Goal: Transaction & Acquisition: Purchase product/service

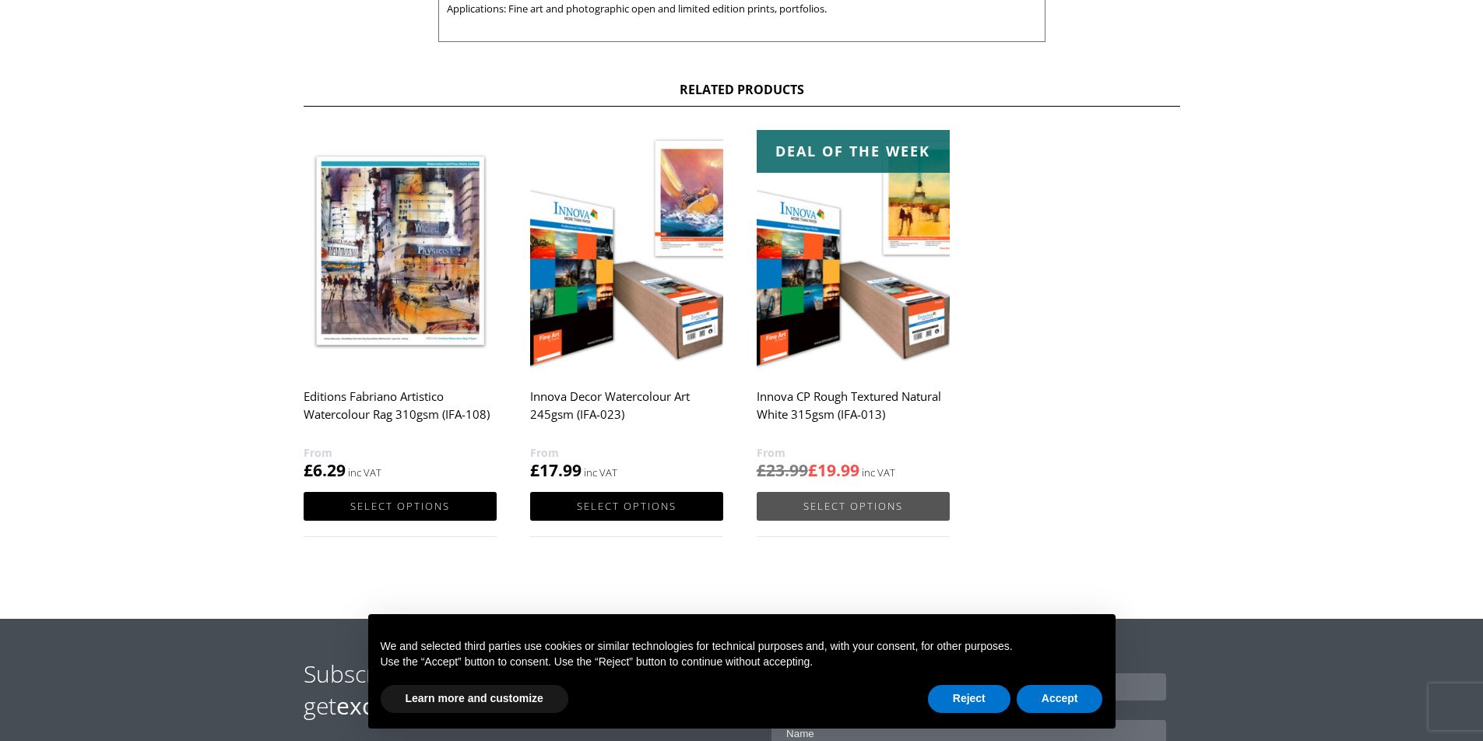
scroll to position [778, 0]
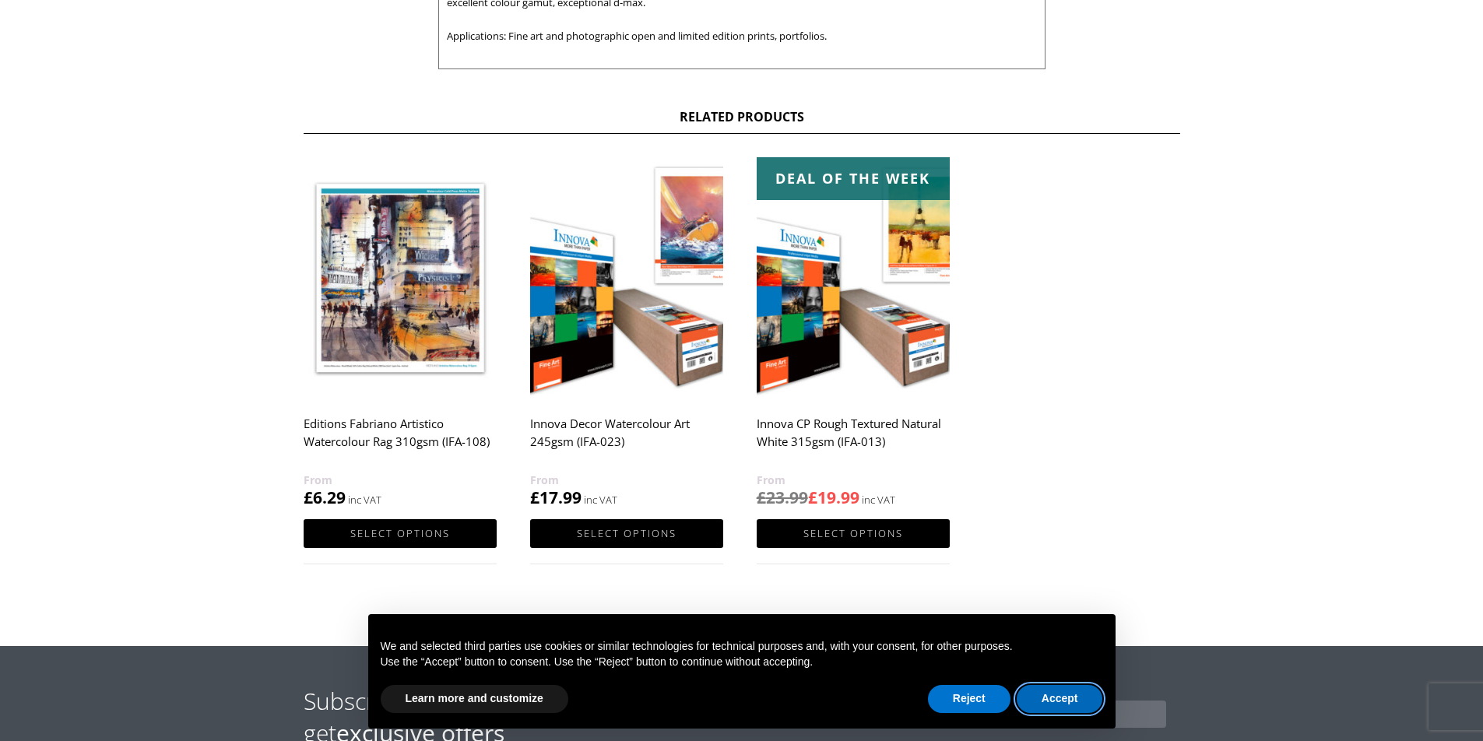
click at [1051, 701] on button "Accept" at bounding box center [1060, 699] width 86 height 28
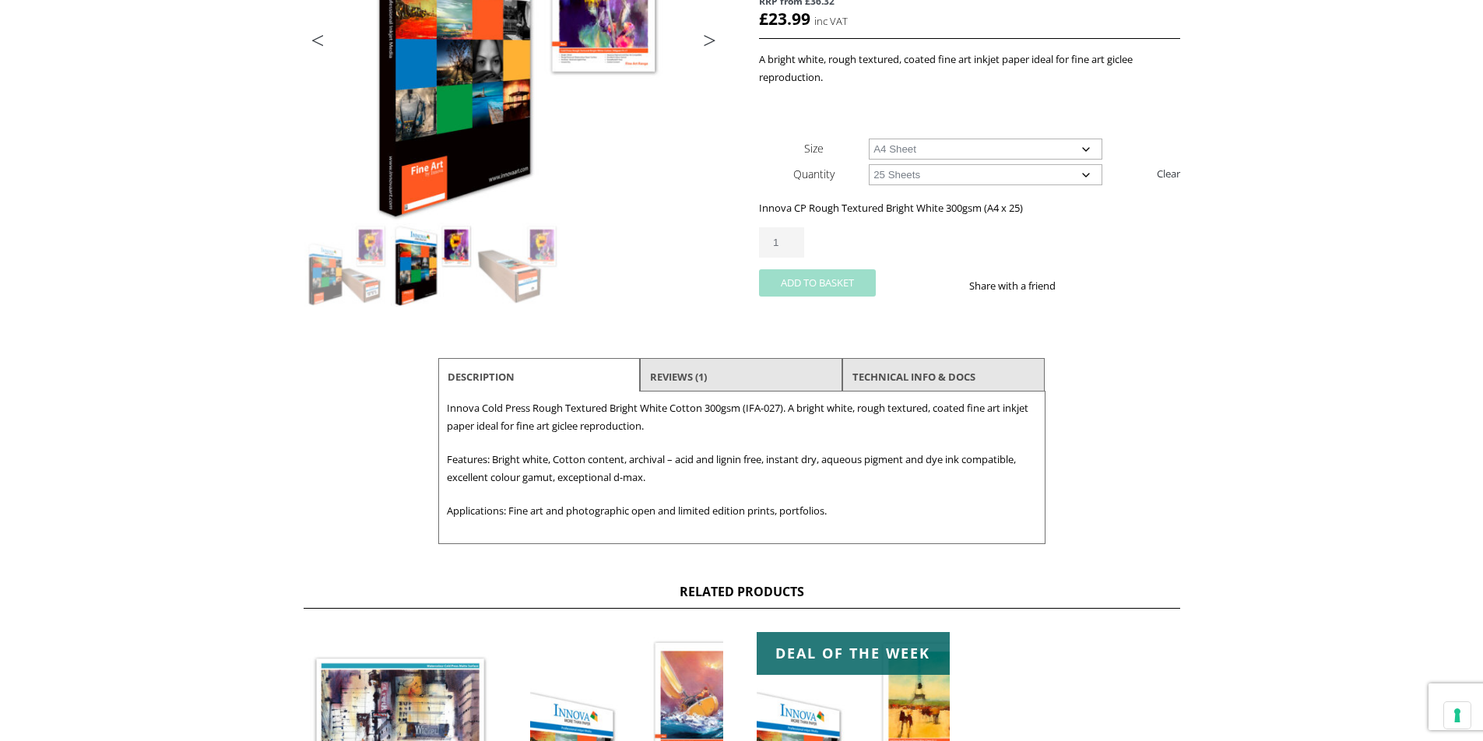
scroll to position [389, 0]
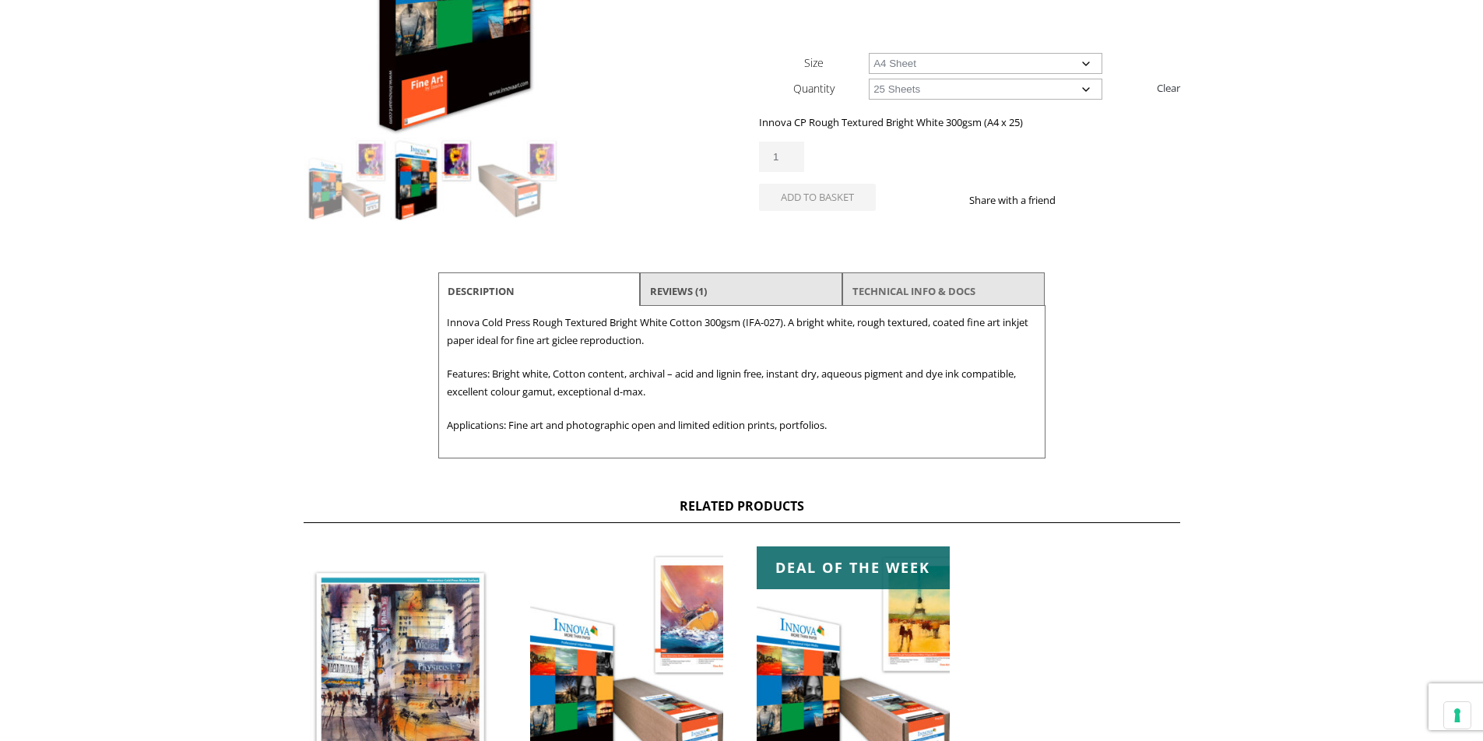
click at [894, 288] on link "TECHNICAL INFO & DOCS" at bounding box center [913, 291] width 123 height 28
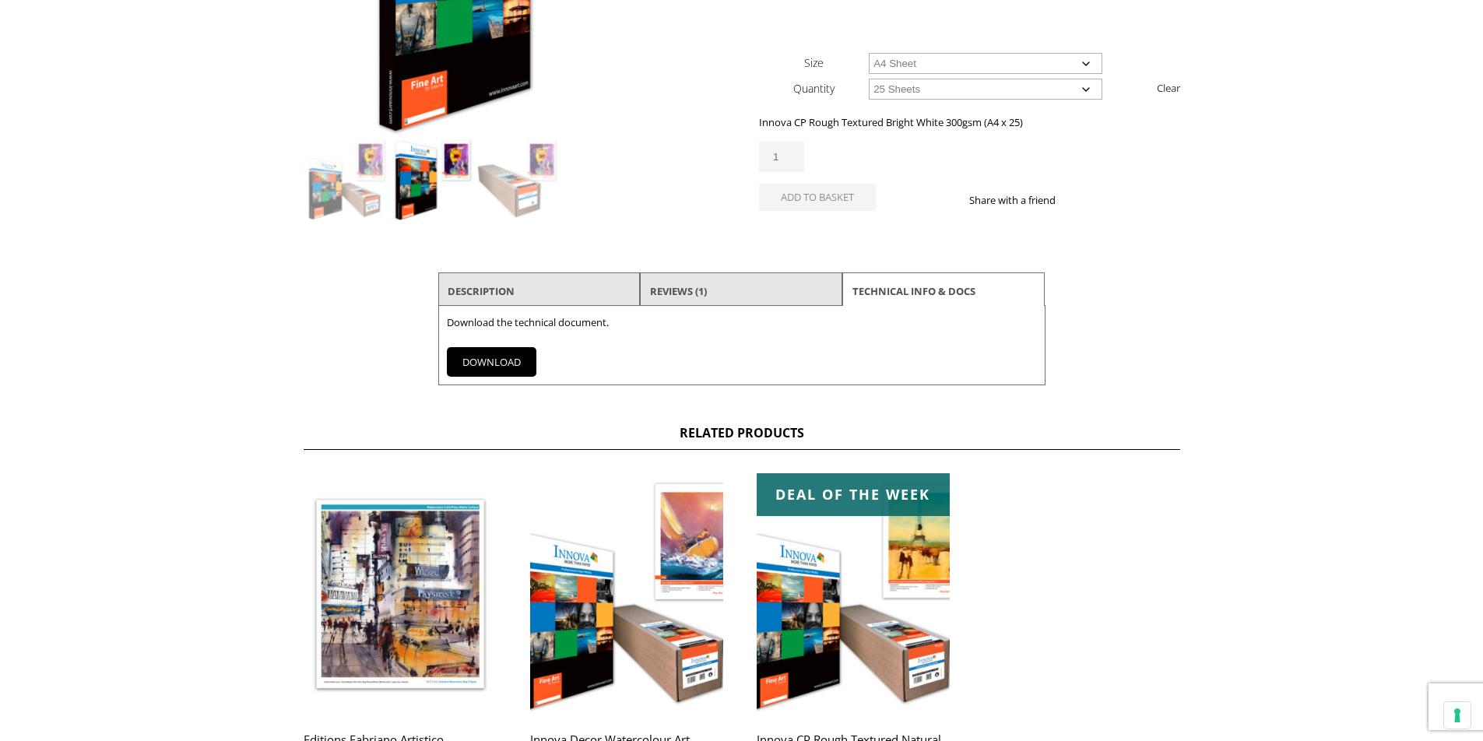
click at [476, 363] on link "DOWNLOAD" at bounding box center [492, 362] width 90 height 30
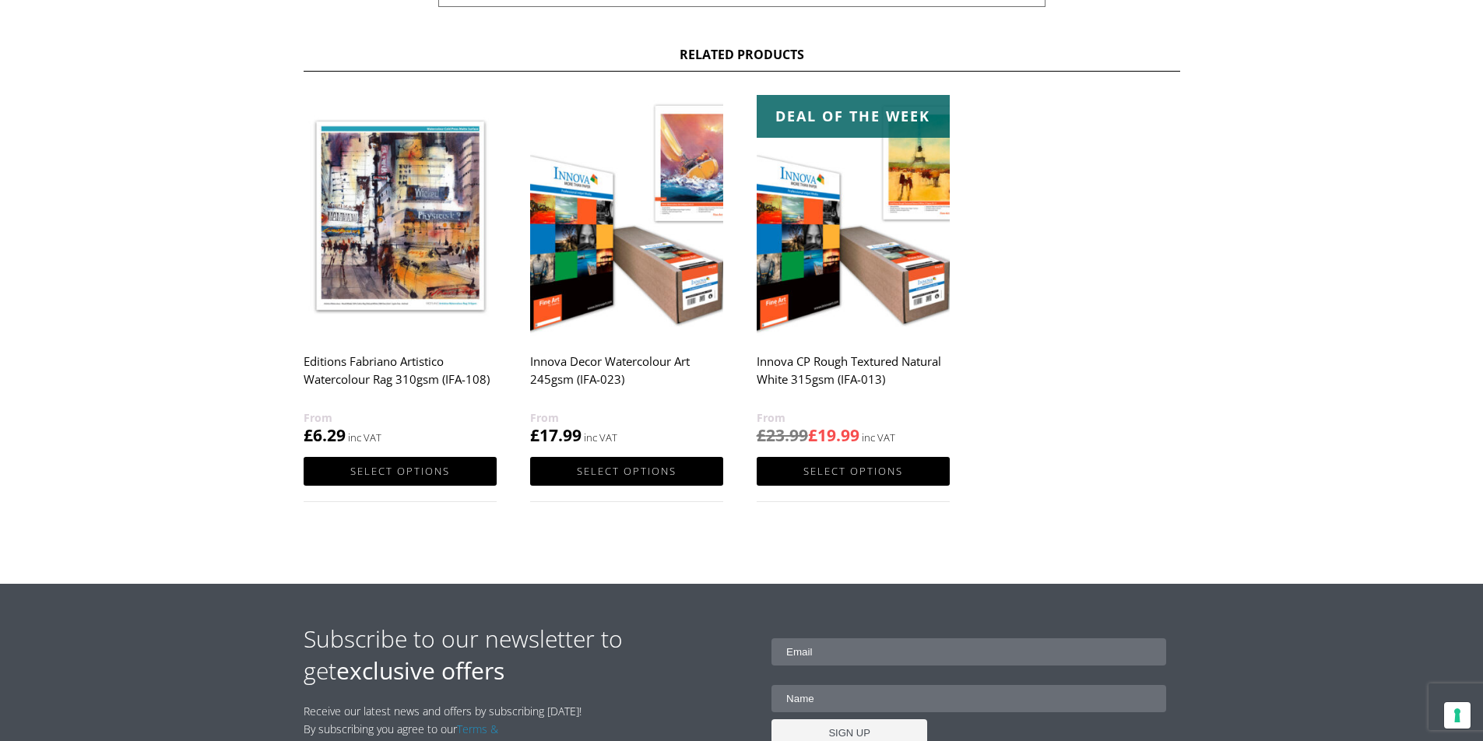
scroll to position [778, 0]
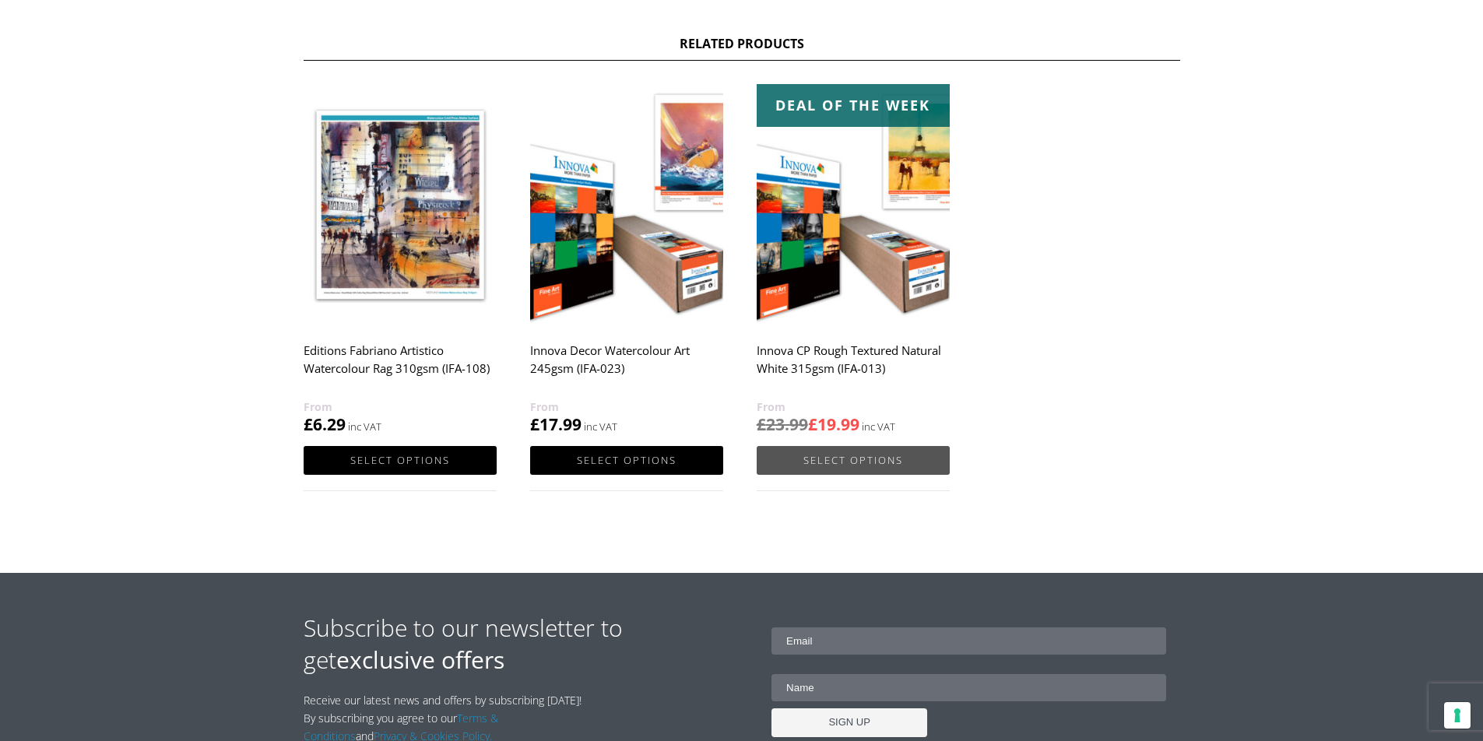
click at [855, 456] on link "Select options" at bounding box center [853, 460] width 193 height 29
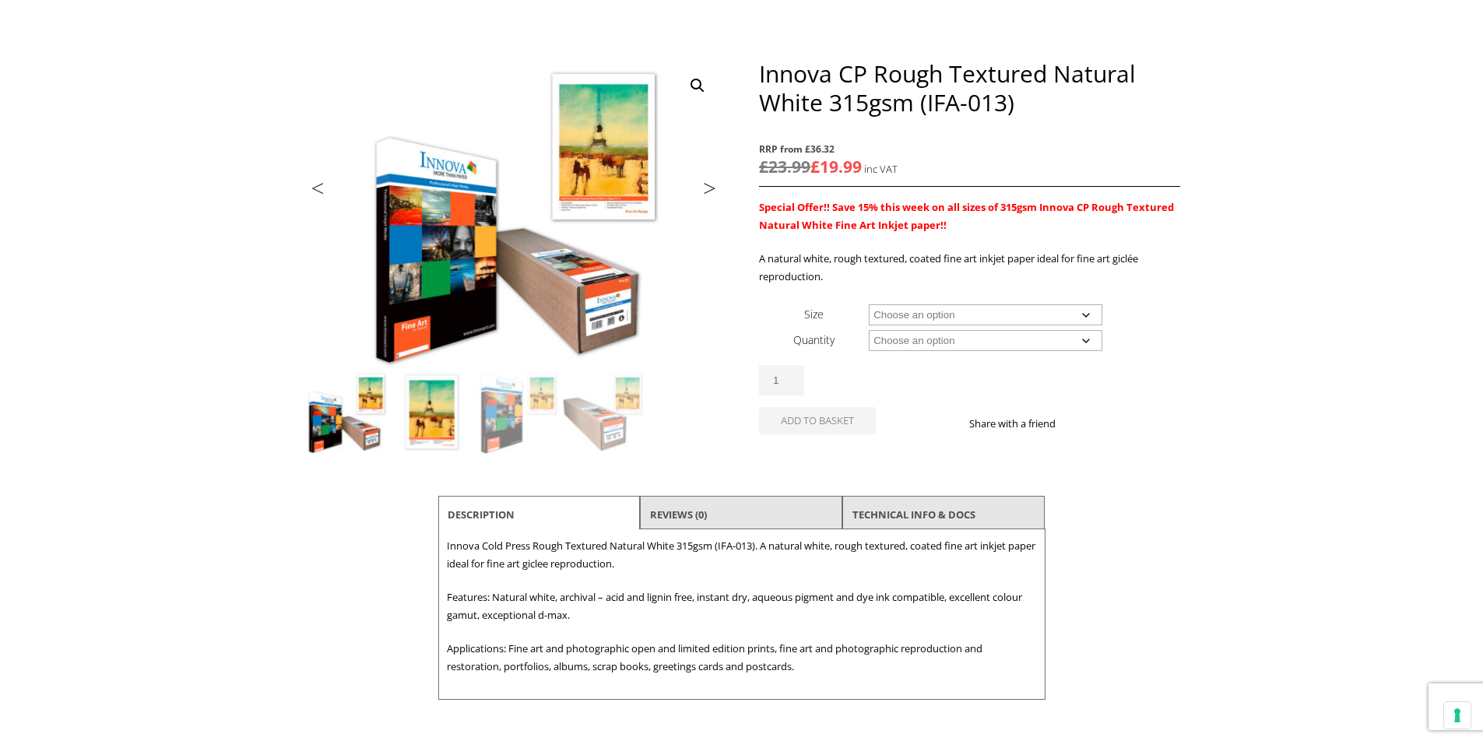
click at [443, 411] on img at bounding box center [432, 413] width 84 height 84
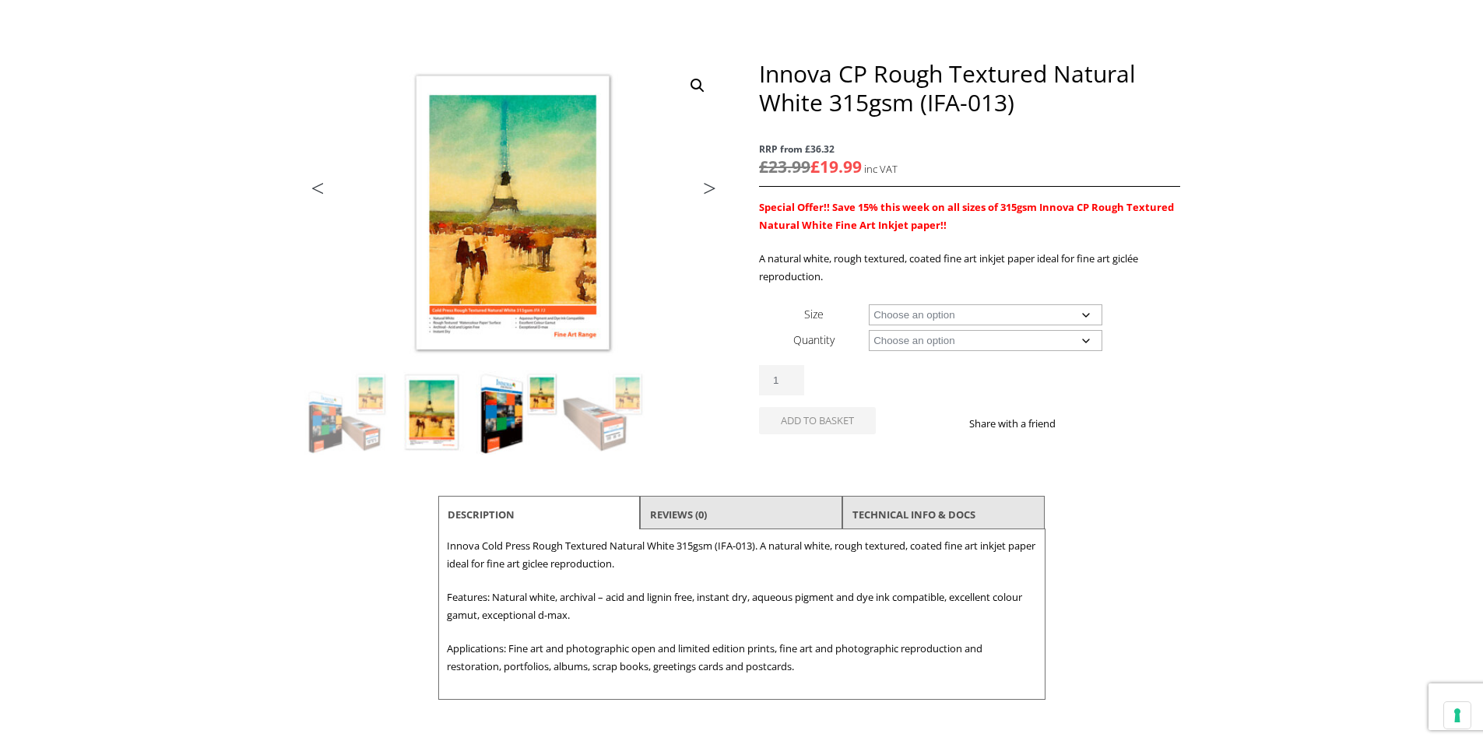
click at [500, 416] on img at bounding box center [518, 413] width 84 height 84
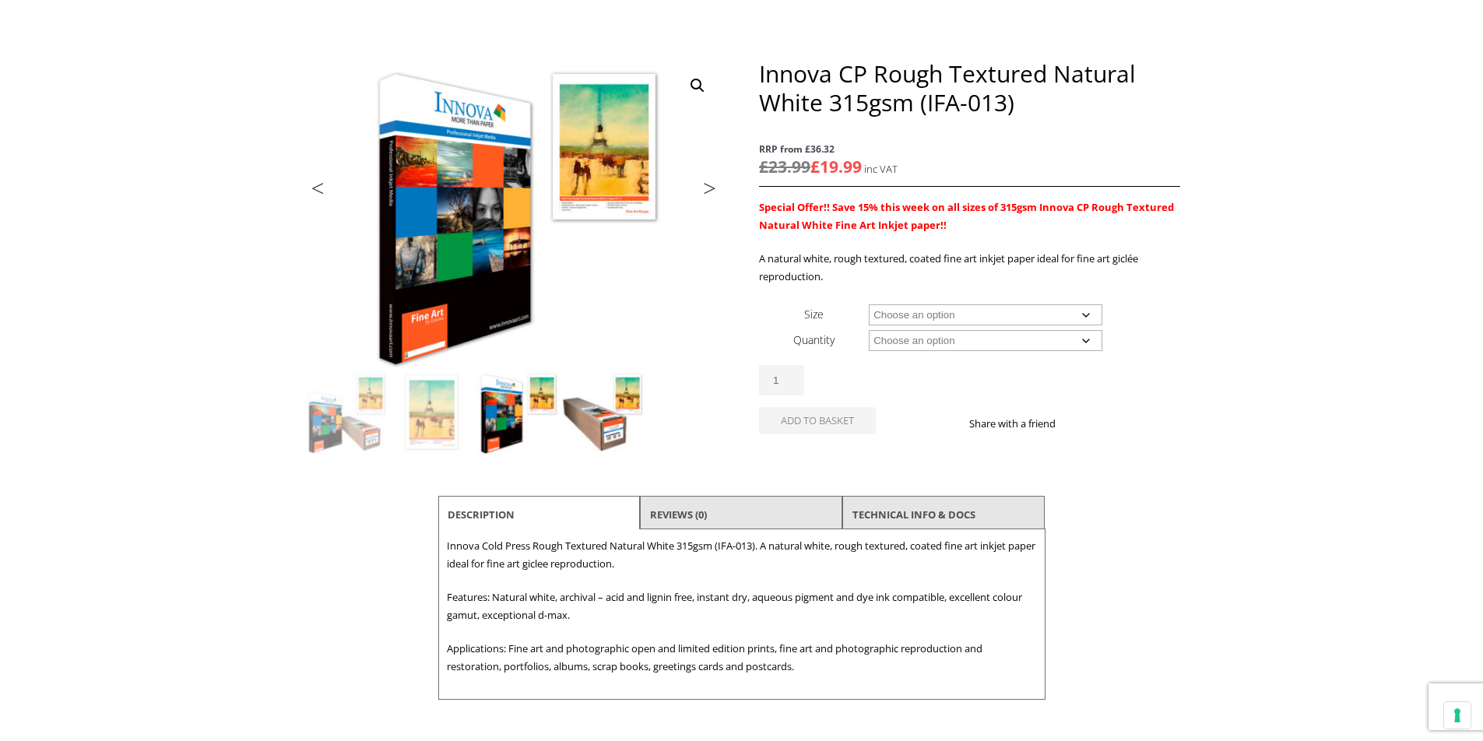
click at [592, 424] on img at bounding box center [603, 413] width 84 height 84
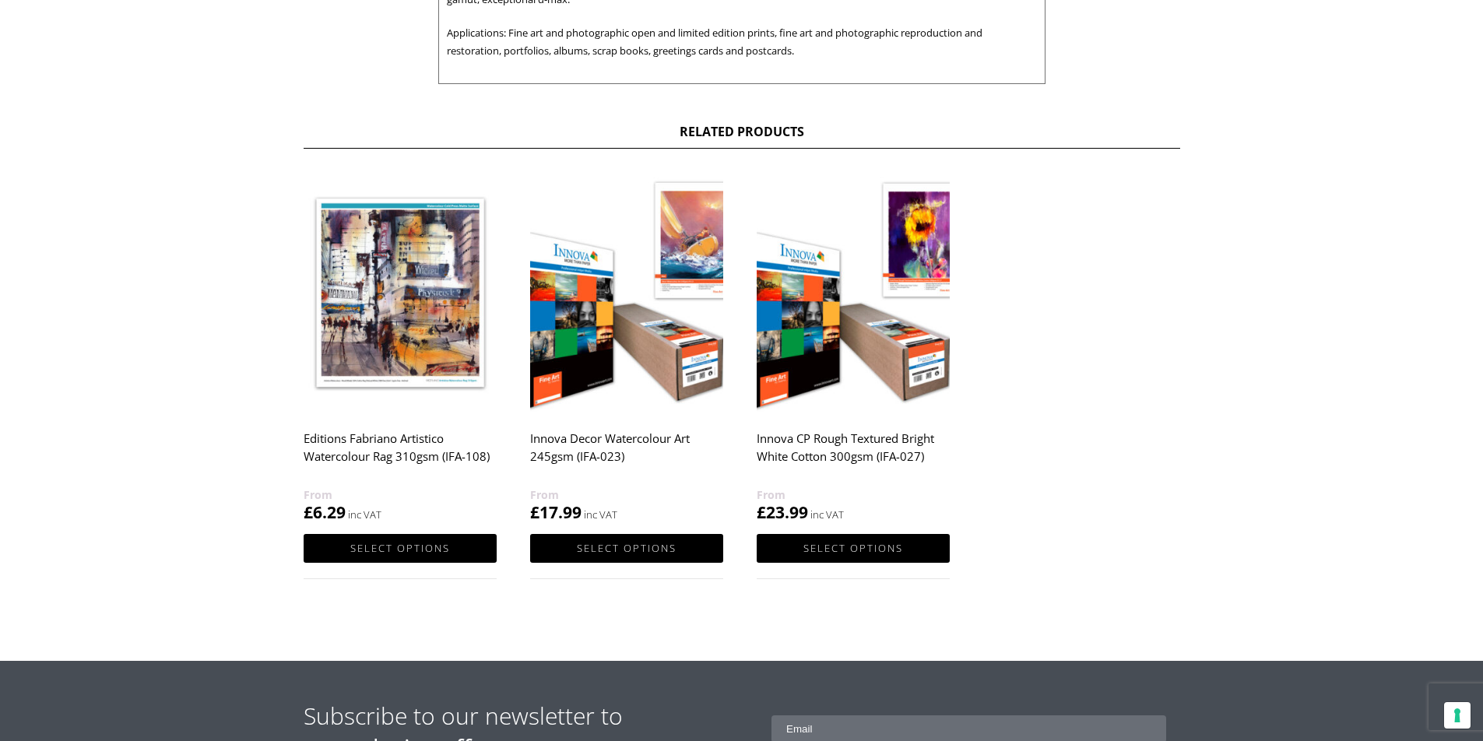
scroll to position [778, 0]
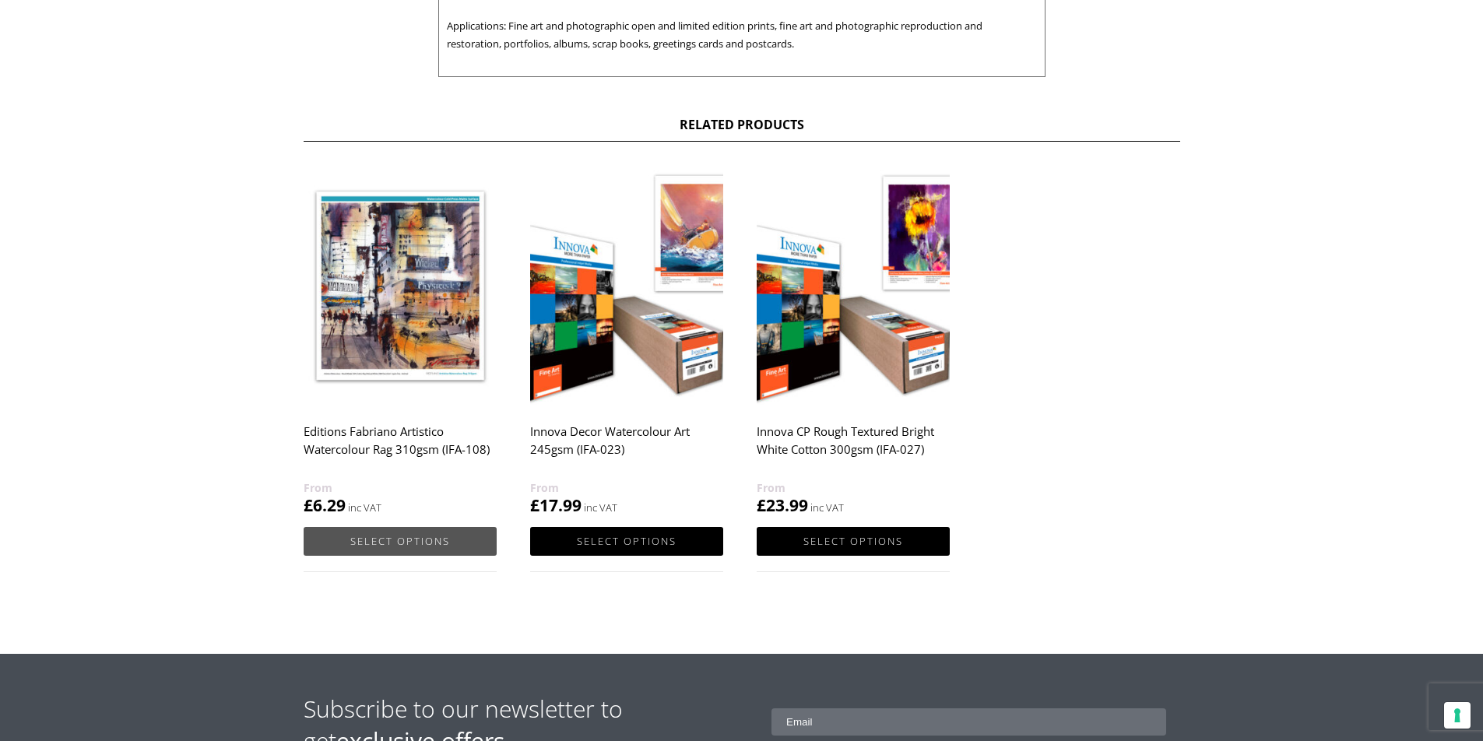
click at [421, 549] on link "Select options" at bounding box center [400, 541] width 193 height 29
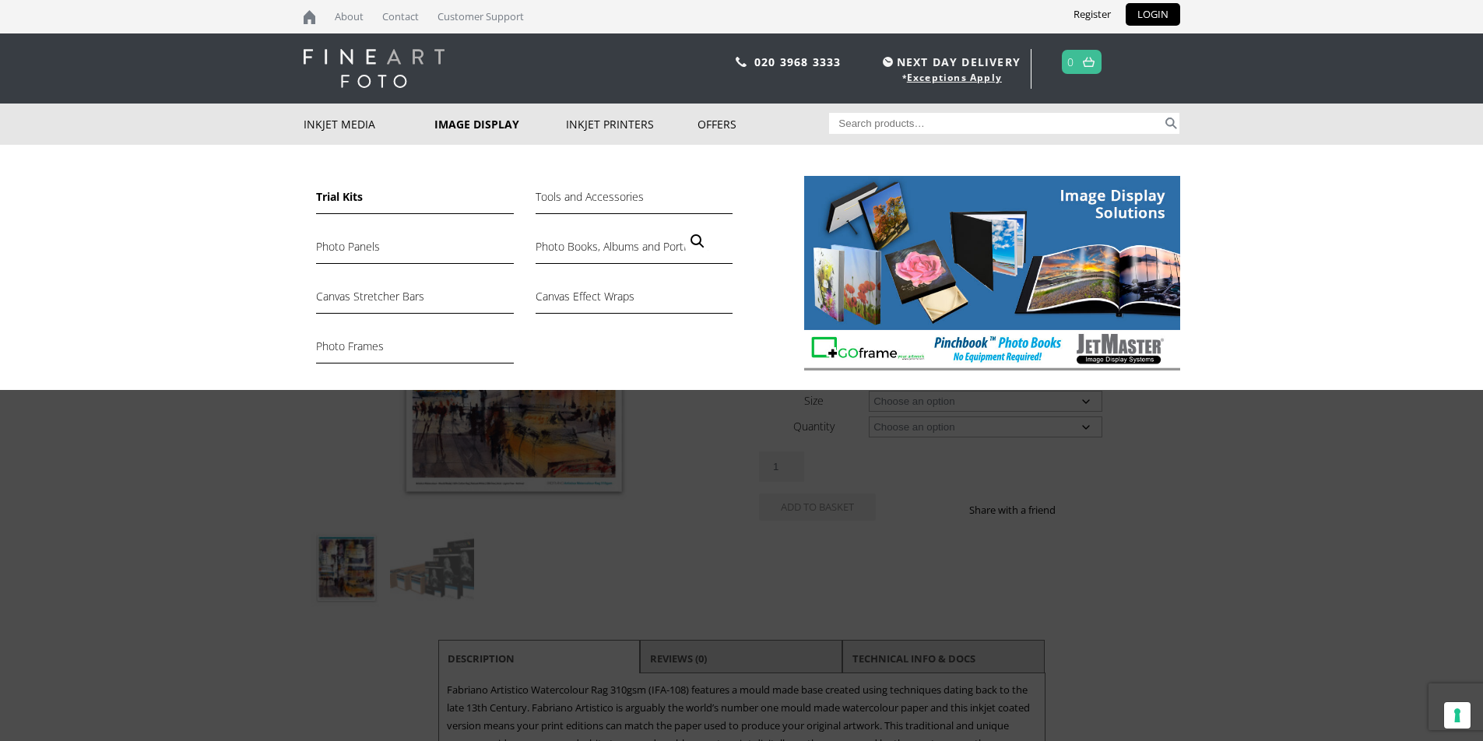
click at [333, 200] on link "Trial Kits" at bounding box center [414, 201] width 197 height 26
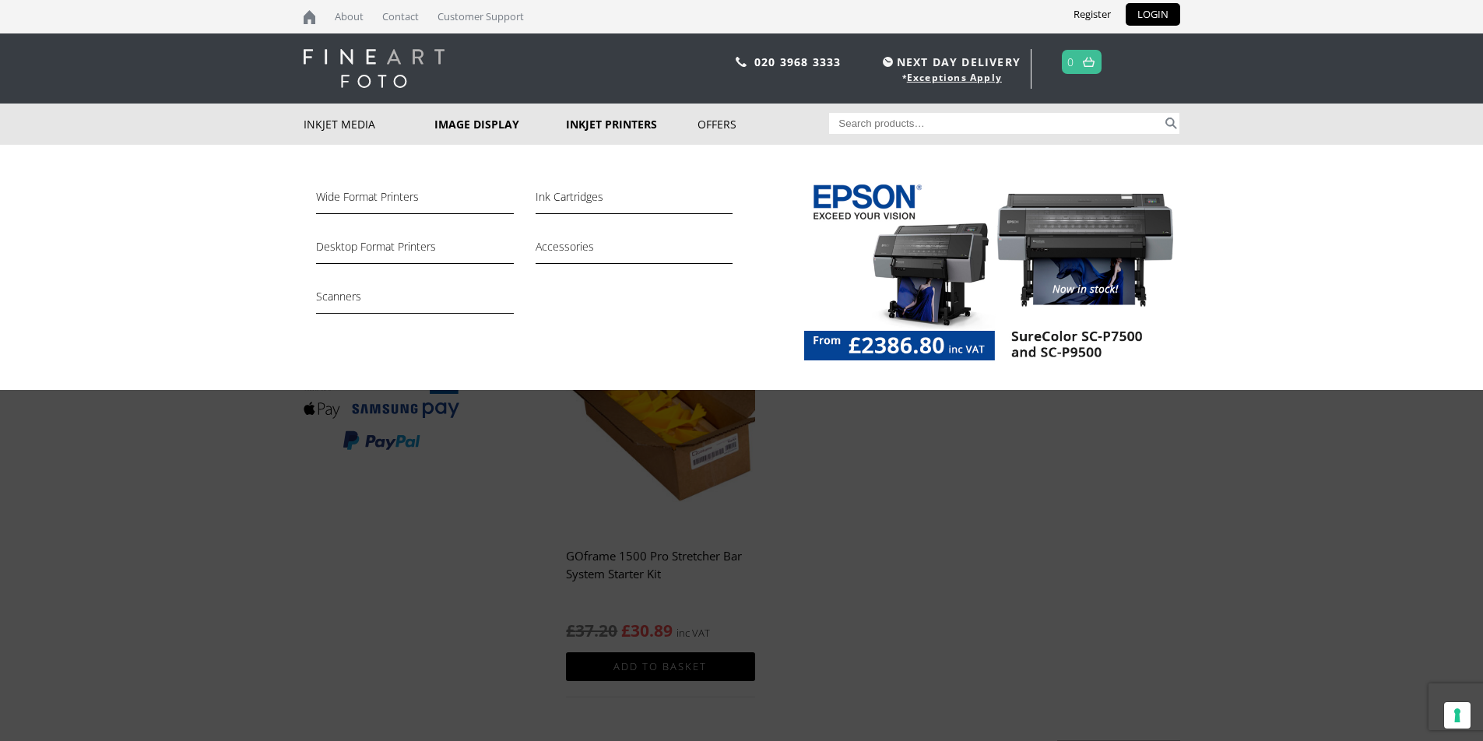
click at [606, 126] on link "Inkjet Printers" at bounding box center [632, 124] width 132 height 41
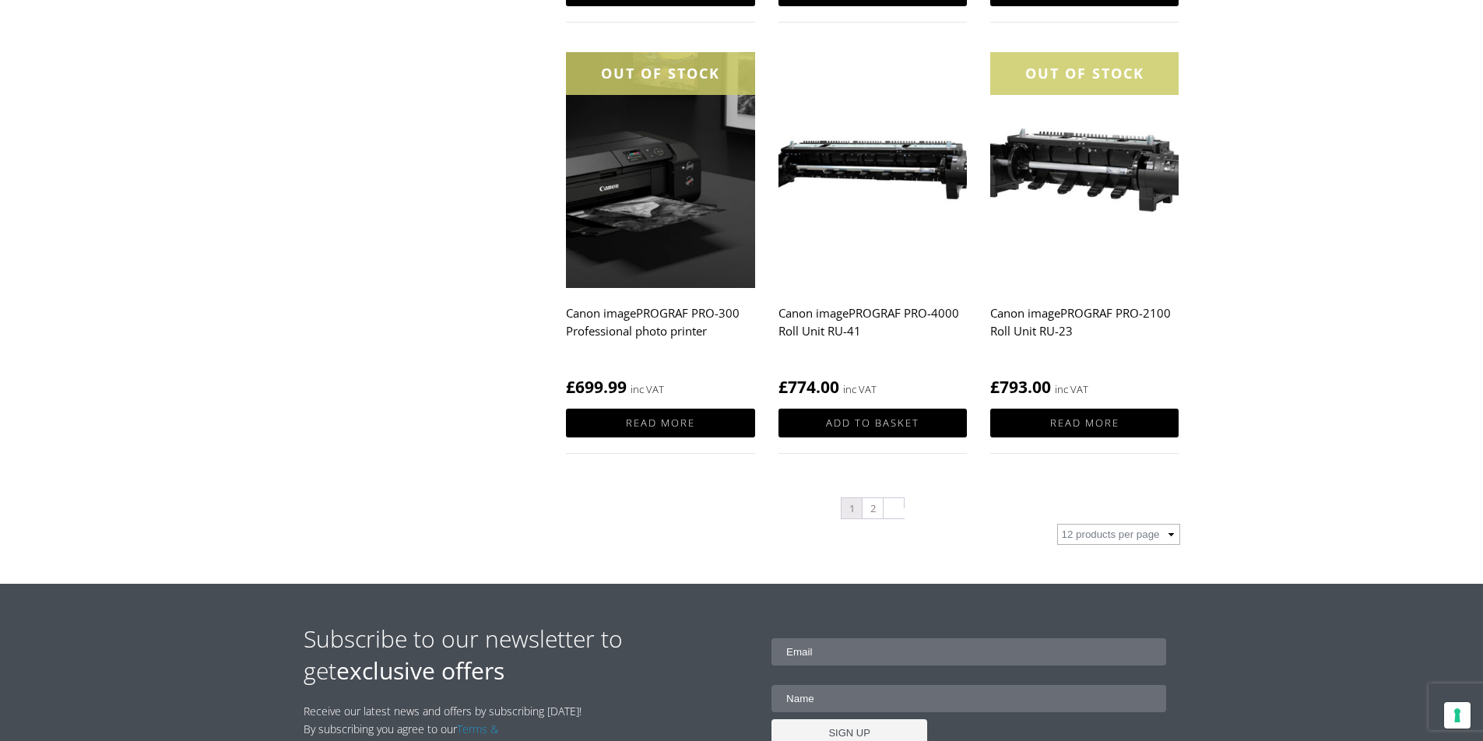
scroll to position [1557, 0]
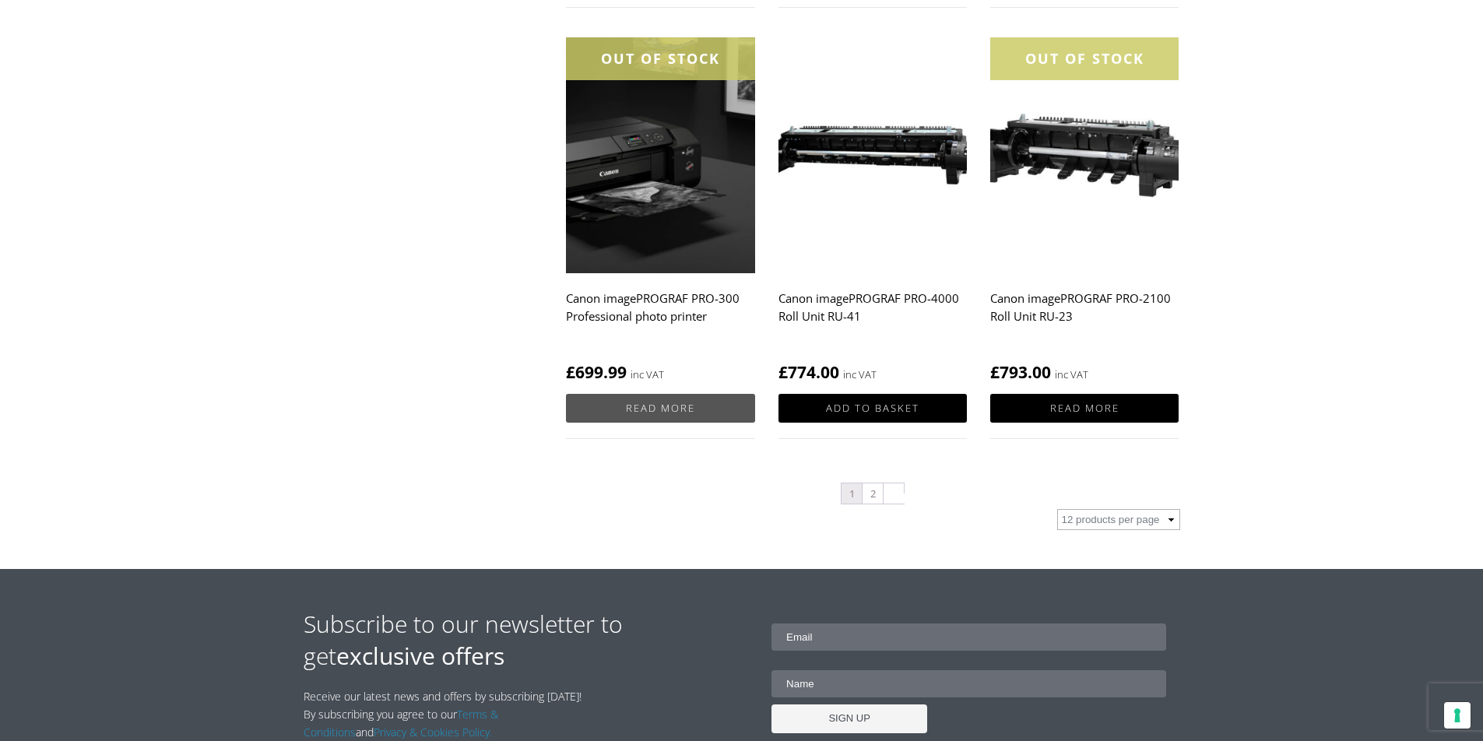
click at [652, 404] on link "Read more" at bounding box center [660, 408] width 188 height 29
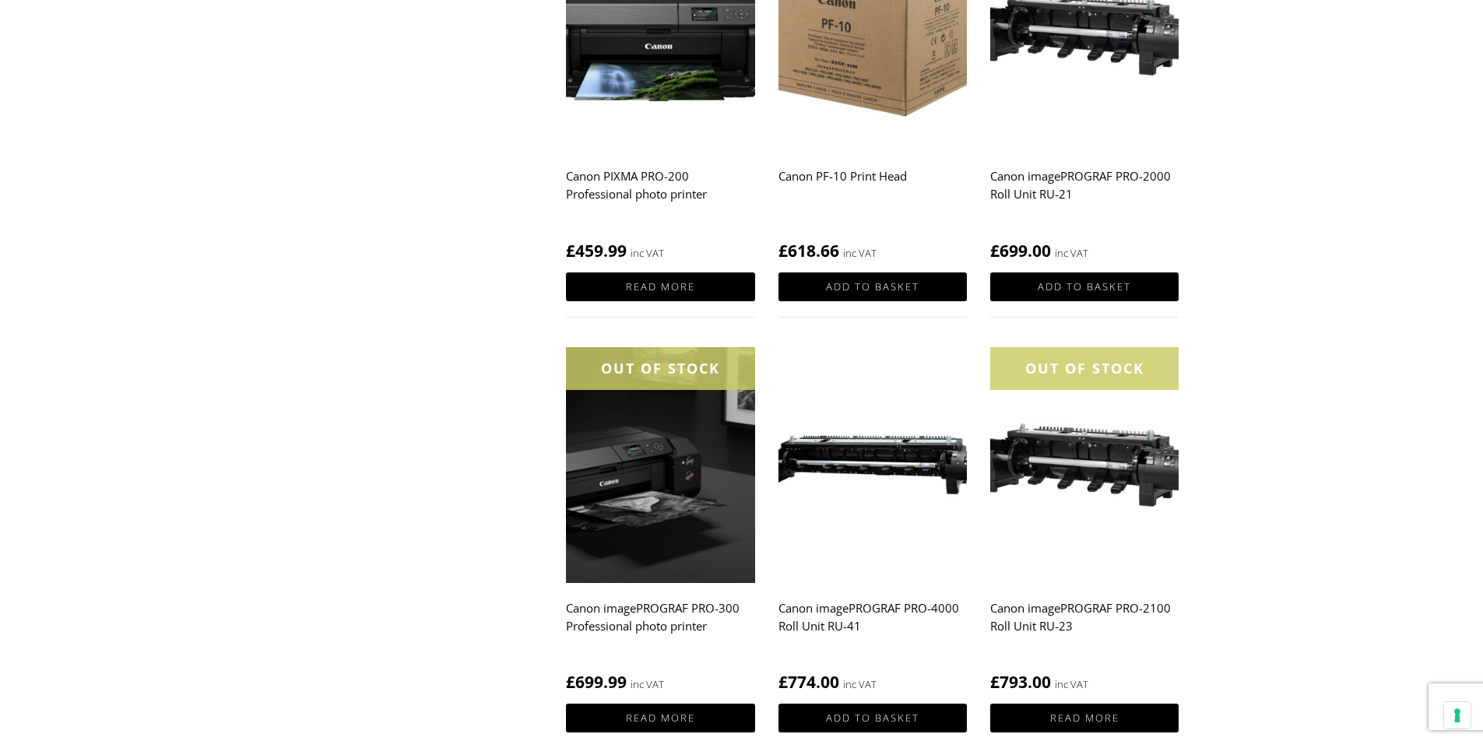
scroll to position [1245, 0]
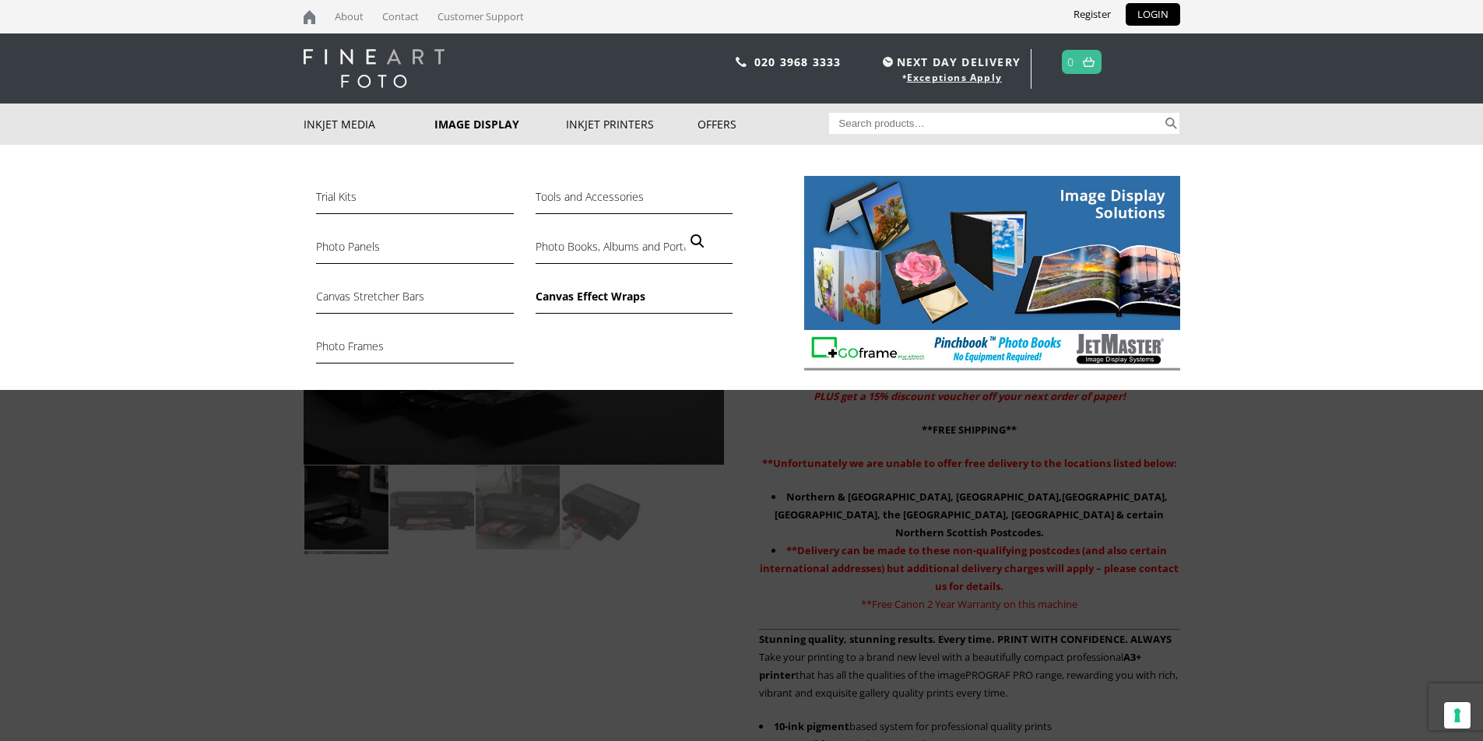
click at [592, 296] on link "Canvas Effect Wraps" at bounding box center [634, 300] width 197 height 26
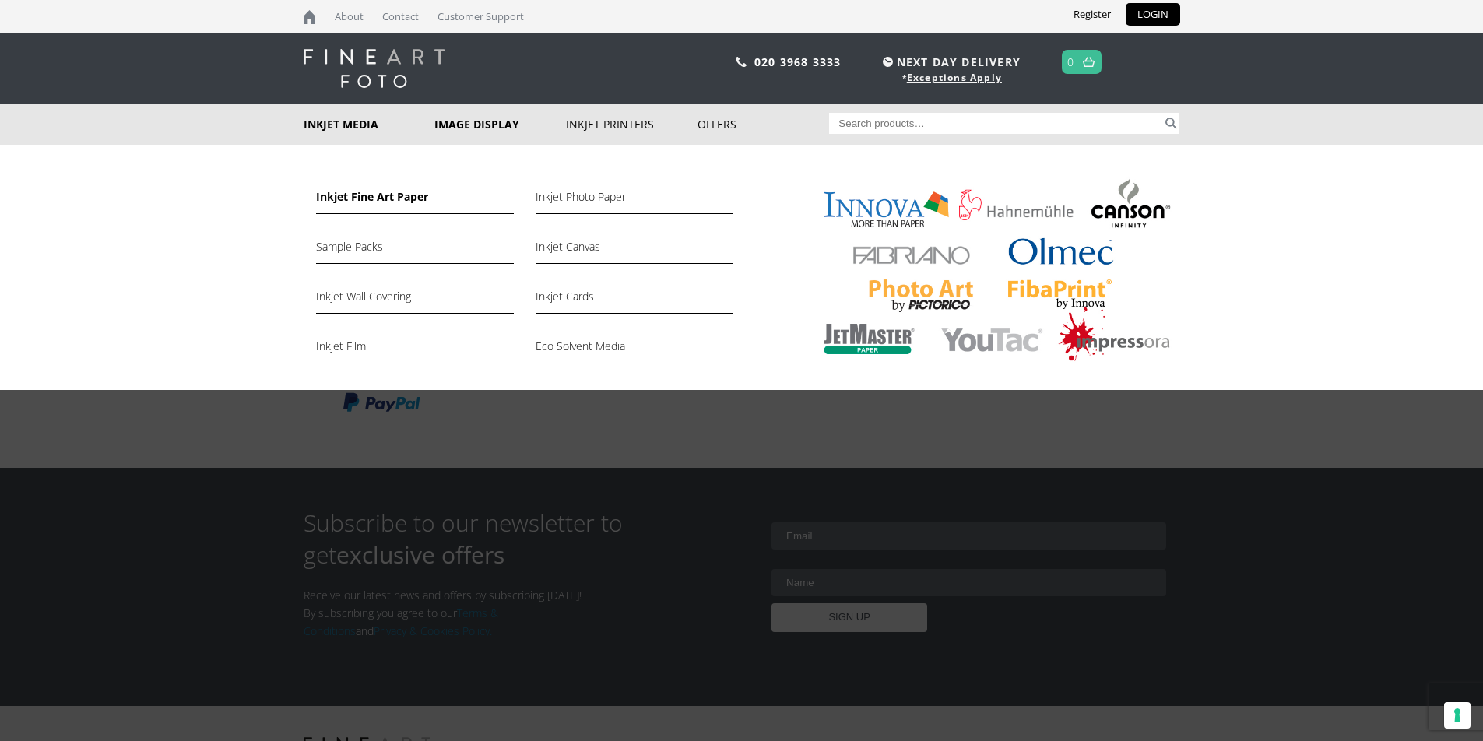
click at [354, 201] on link "Inkjet Fine Art Paper" at bounding box center [414, 201] width 197 height 26
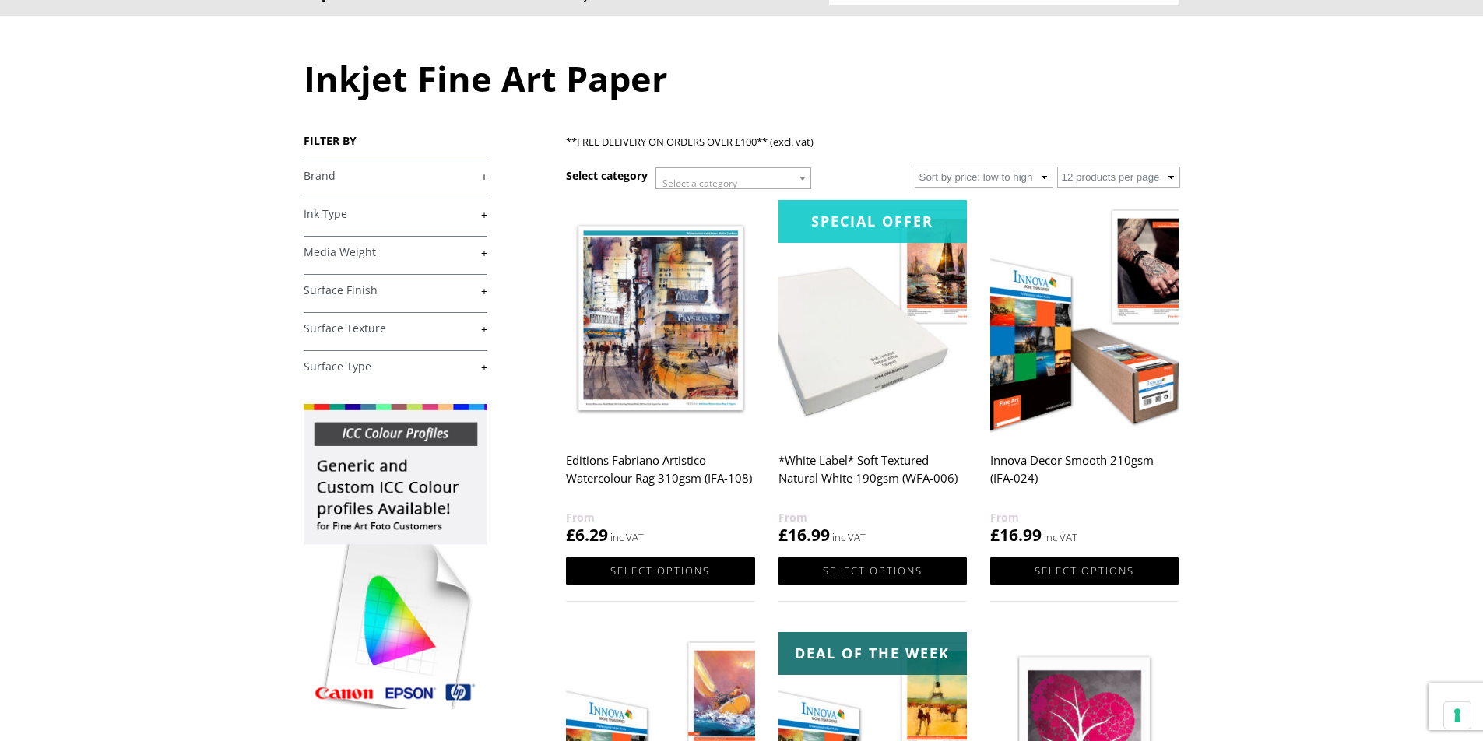
scroll to position [156, 0]
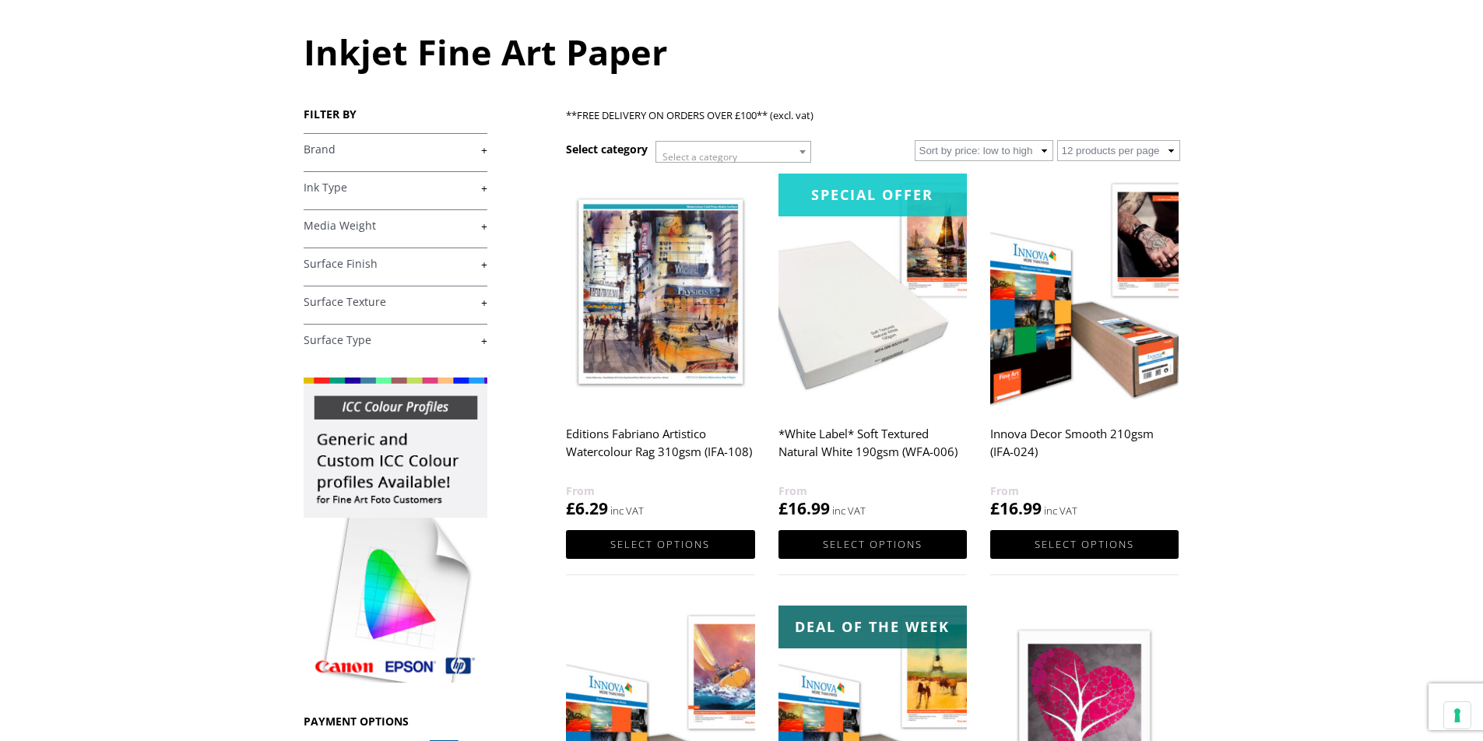
click at [855, 436] on h2 "*White Label* Soft Textured Natural White 190gsm (WFA-006)" at bounding box center [872, 451] width 188 height 62
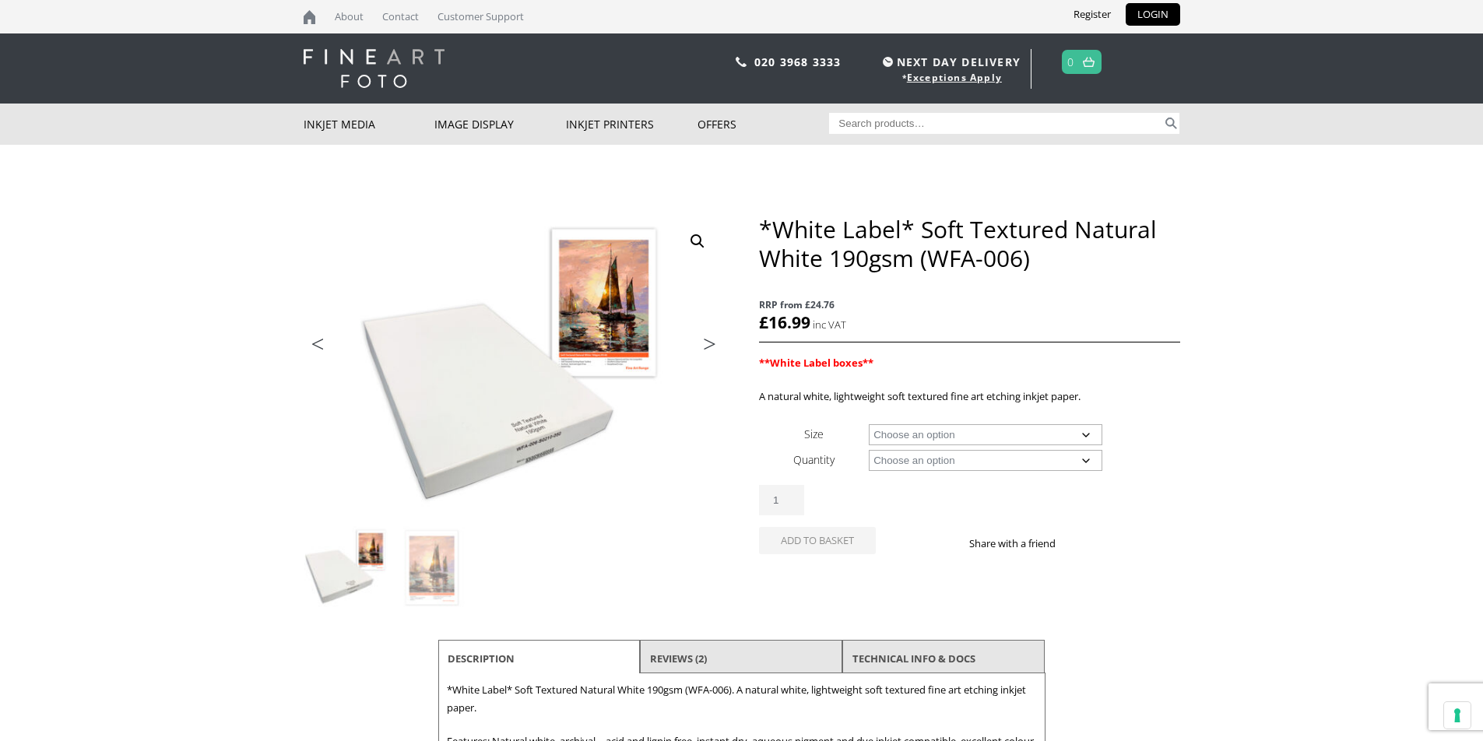
click at [1084, 435] on select "Choose an option A4 Sheet A3 Sheet A3+ Sheet A2 Sheet 17" Wide Roll 24" Wide Ro…" at bounding box center [986, 434] width 234 height 21
click at [869, 424] on select "Choose an option A4 Sheet A3 Sheet A3+ Sheet A2 Sheet 17" Wide Roll 24" Wide Ro…" at bounding box center [986, 434] width 234 height 21
select select "a4-sheet"
click at [1083, 458] on select "Choose an option 25 Sheets" at bounding box center [986, 460] width 234 height 21
select select "25-sheets"
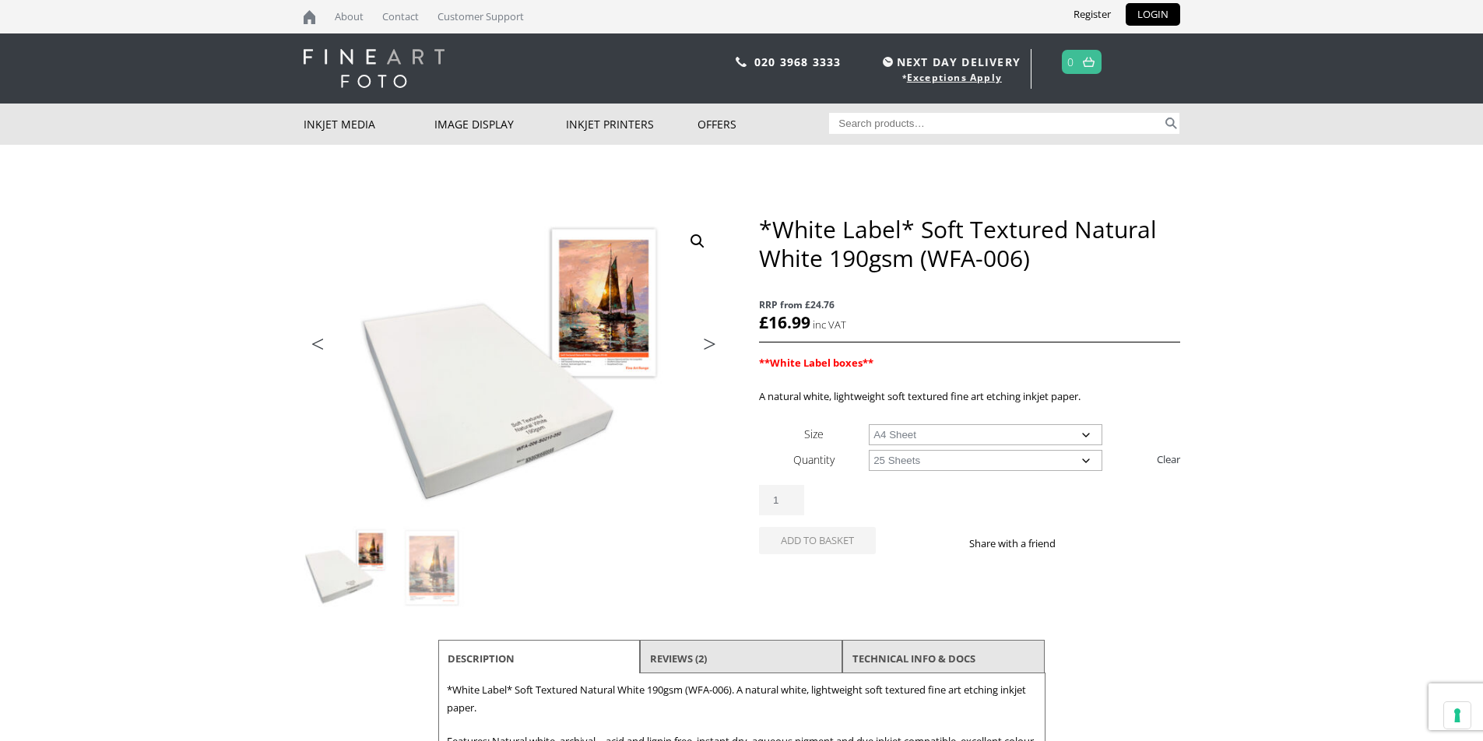
click at [869, 450] on select "Choose an option 25 Sheets" at bounding box center [986, 460] width 234 height 21
select select "a4-sheet"
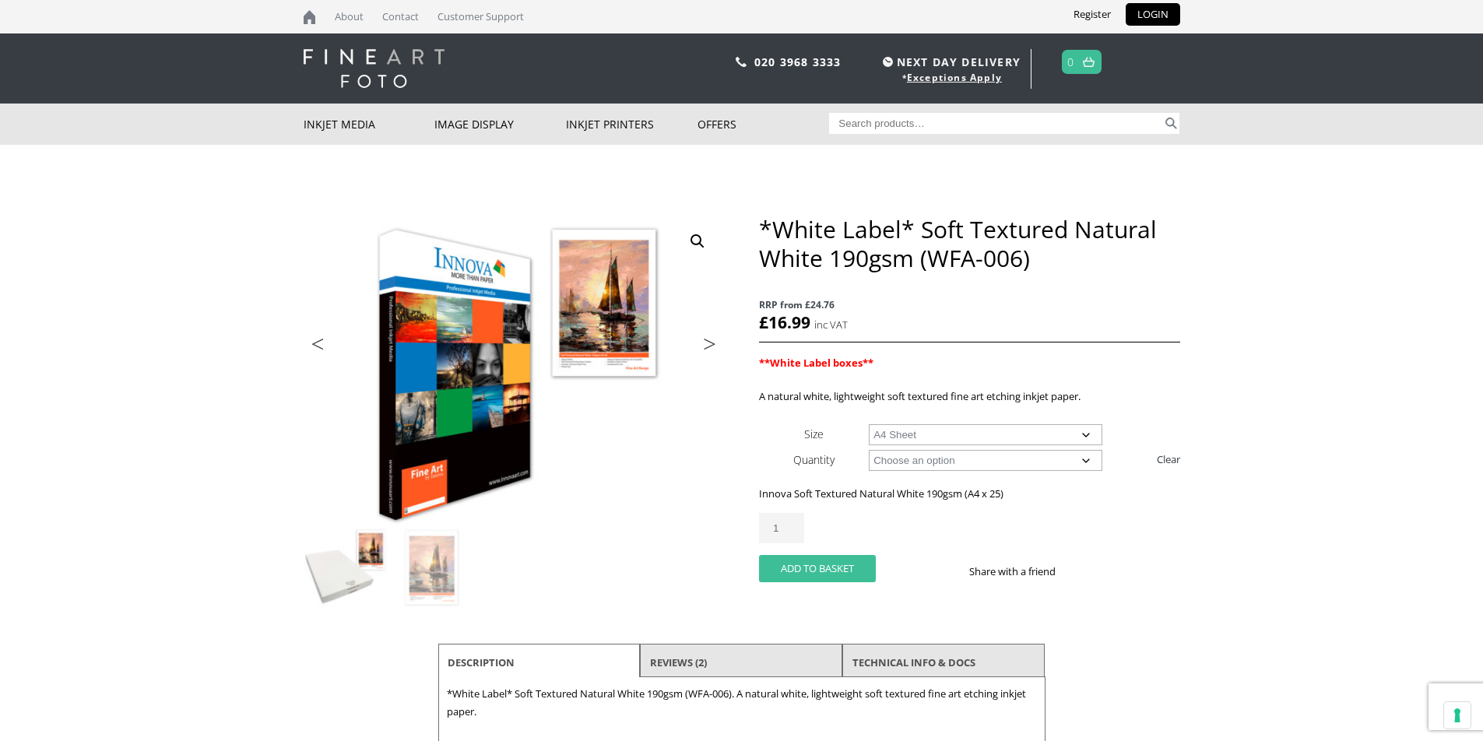
click at [817, 570] on button "Add to basket" at bounding box center [817, 568] width 117 height 27
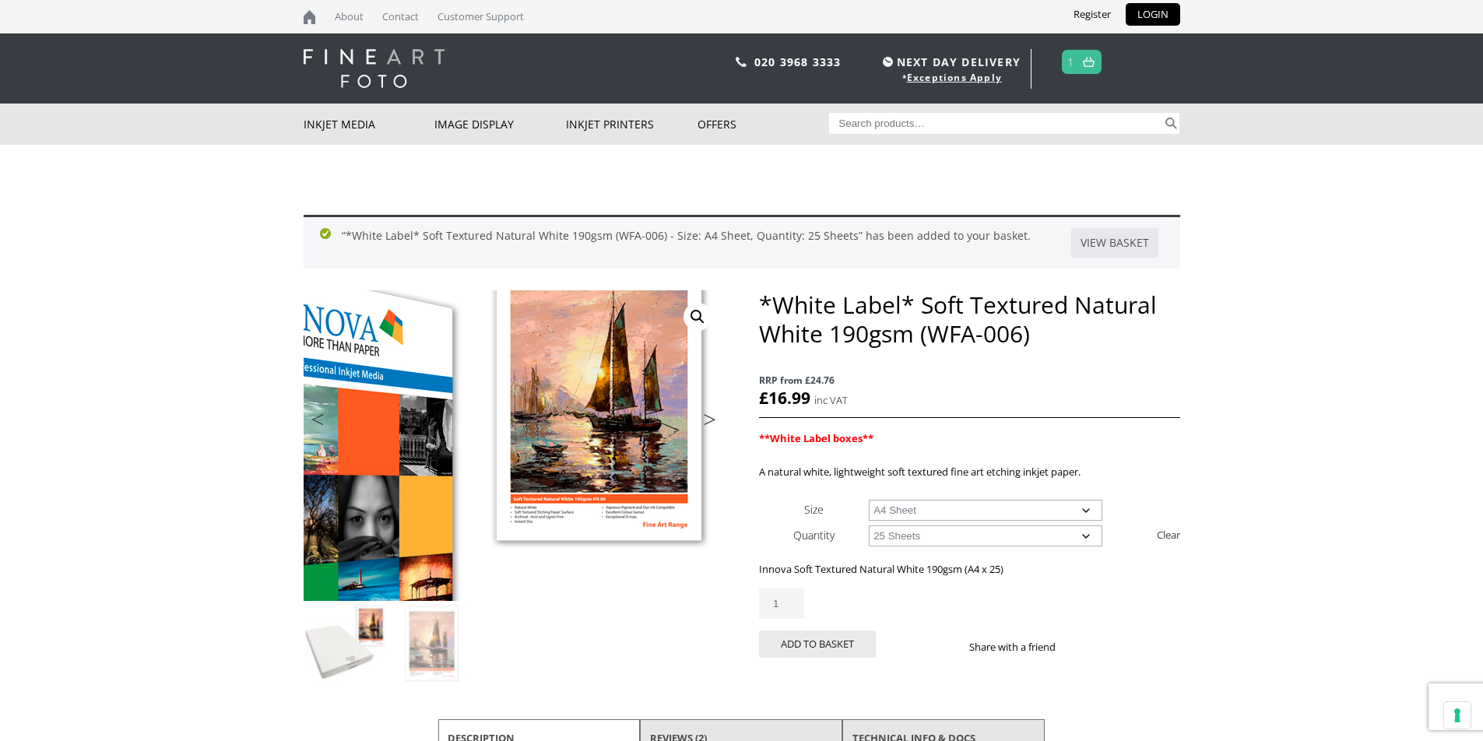
click at [609, 361] on img at bounding box center [420, 528] width 833 height 615
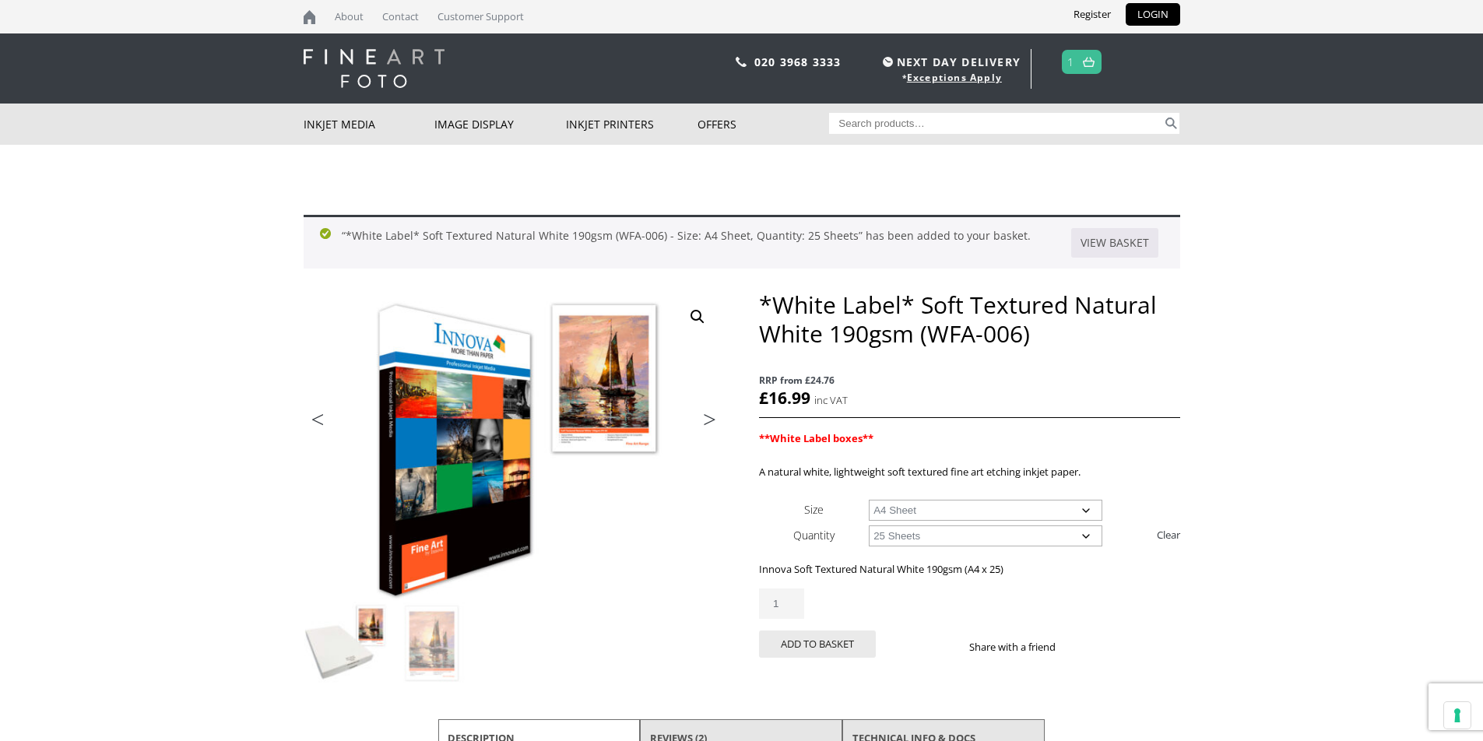
click at [694, 316] on link "View full-screen image gallery" at bounding box center [697, 317] width 28 height 28
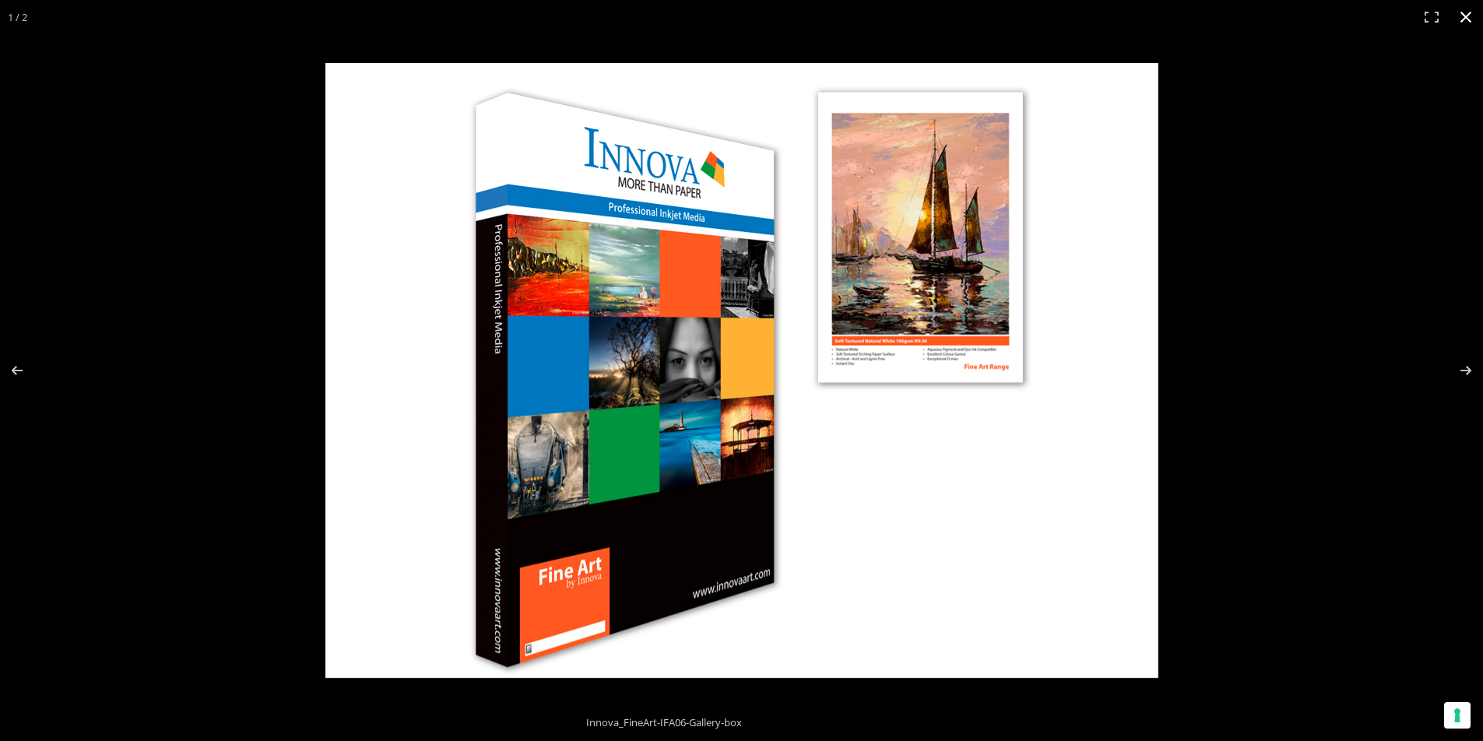
click at [1460, 15] on button "Close (Esc)" at bounding box center [1466, 17] width 34 height 34
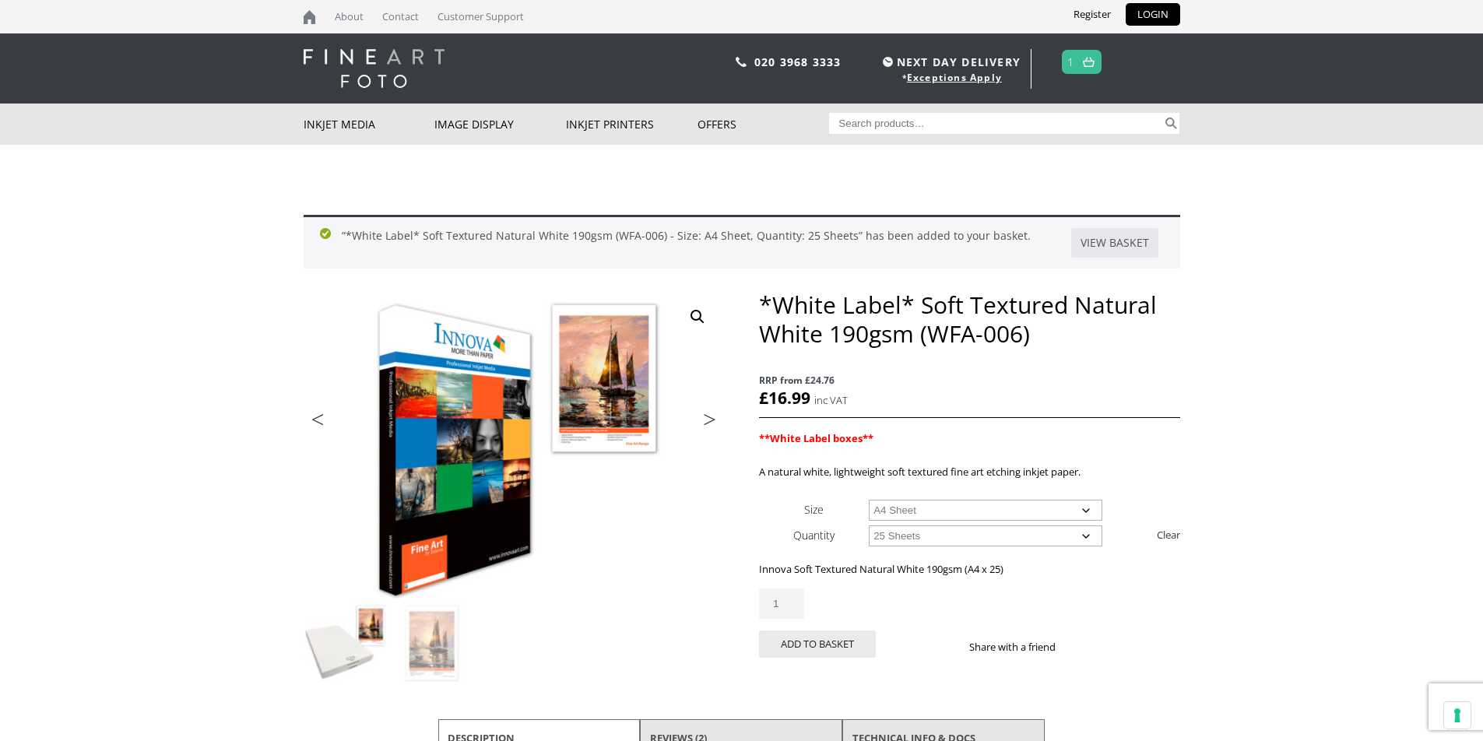
click at [1080, 65] on span "1" at bounding box center [1082, 62] width 40 height 24
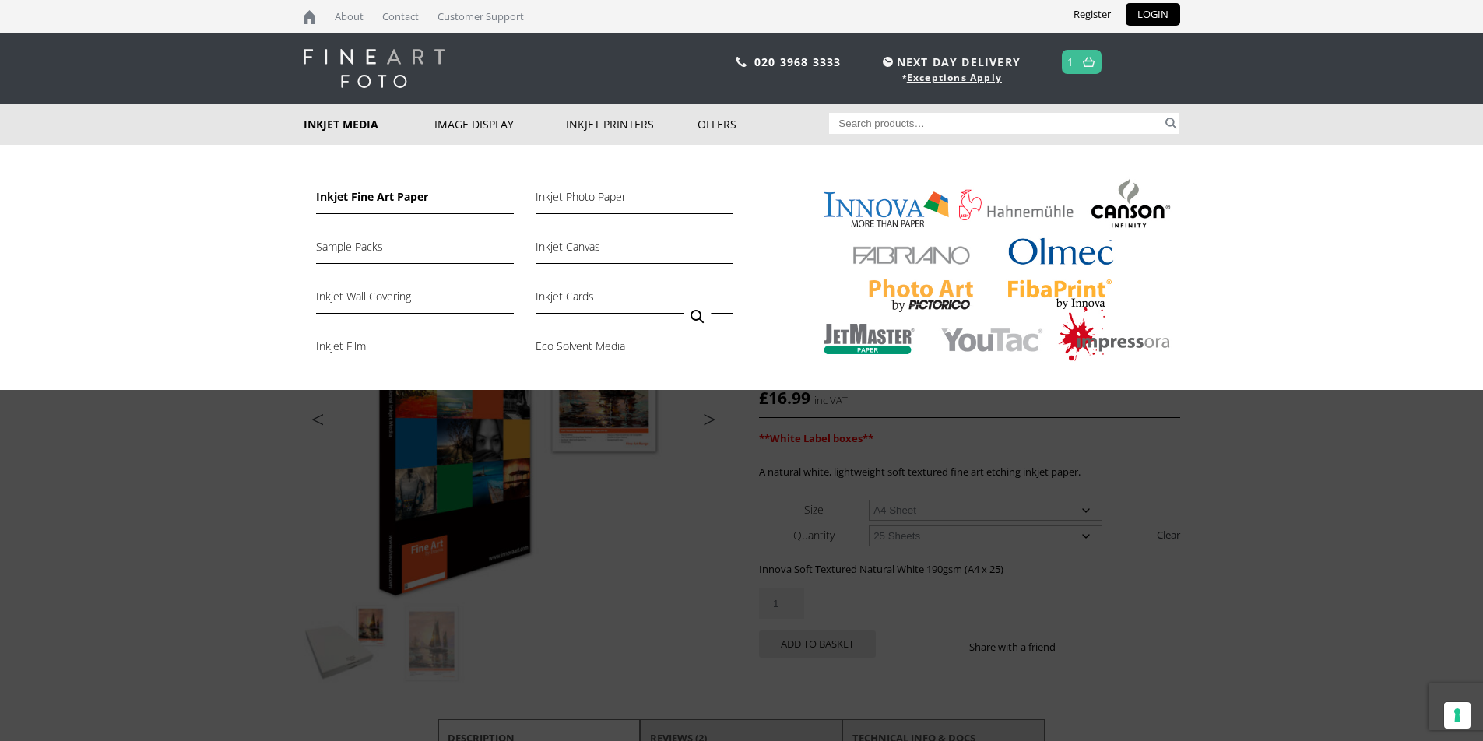
click at [356, 196] on link "Inkjet Fine Art Paper" at bounding box center [414, 201] width 197 height 26
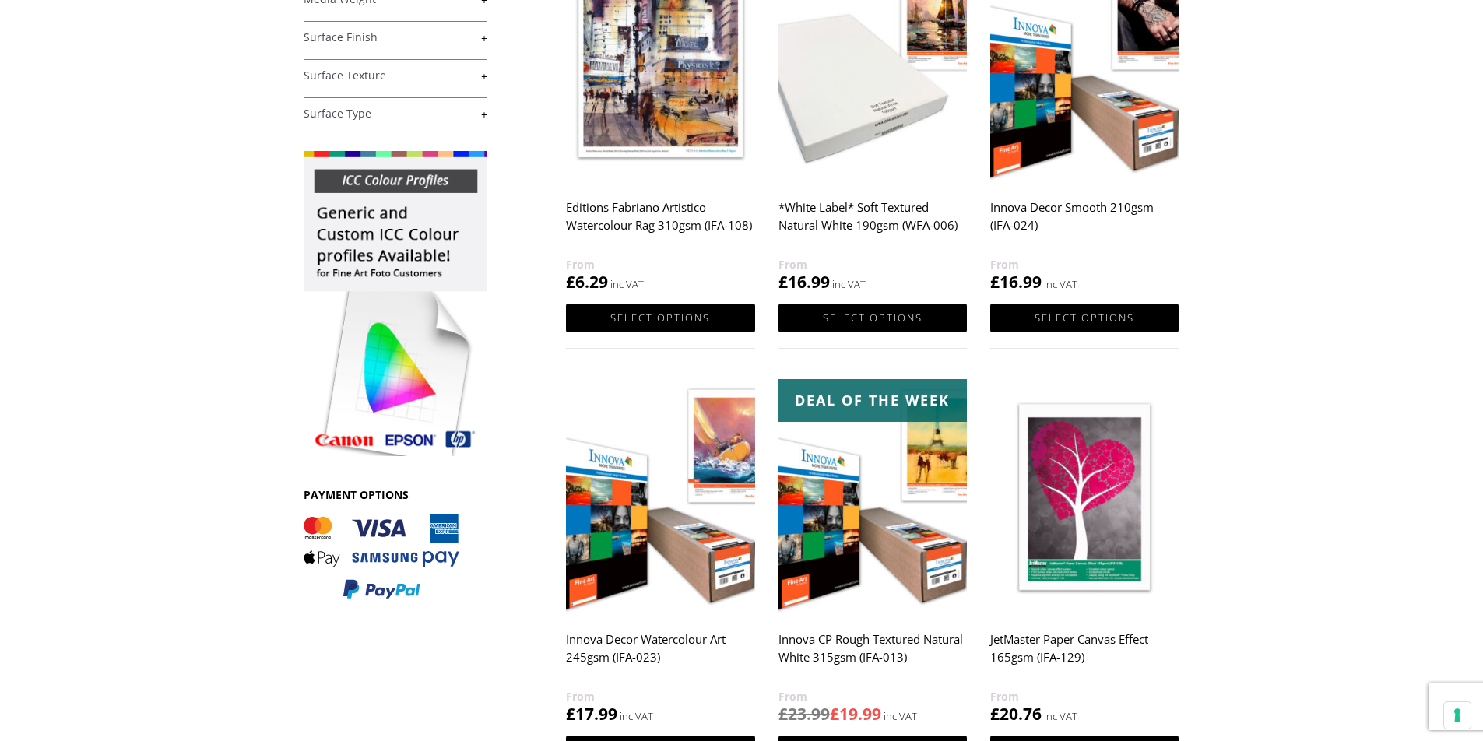
scroll to position [467, 0]
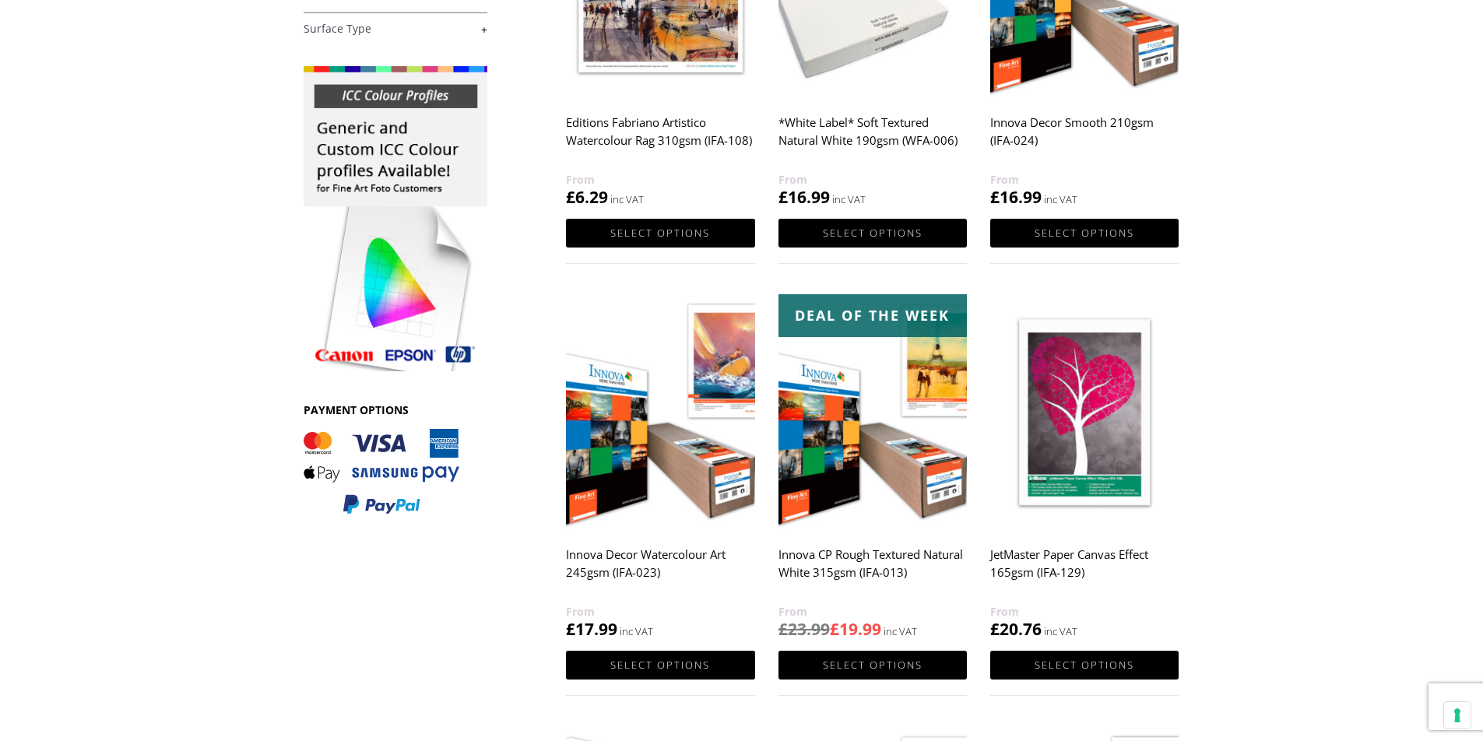
click at [611, 553] on h2 "Innova Decor Watercolour Art 245gsm (IFA-023)" at bounding box center [660, 571] width 188 height 62
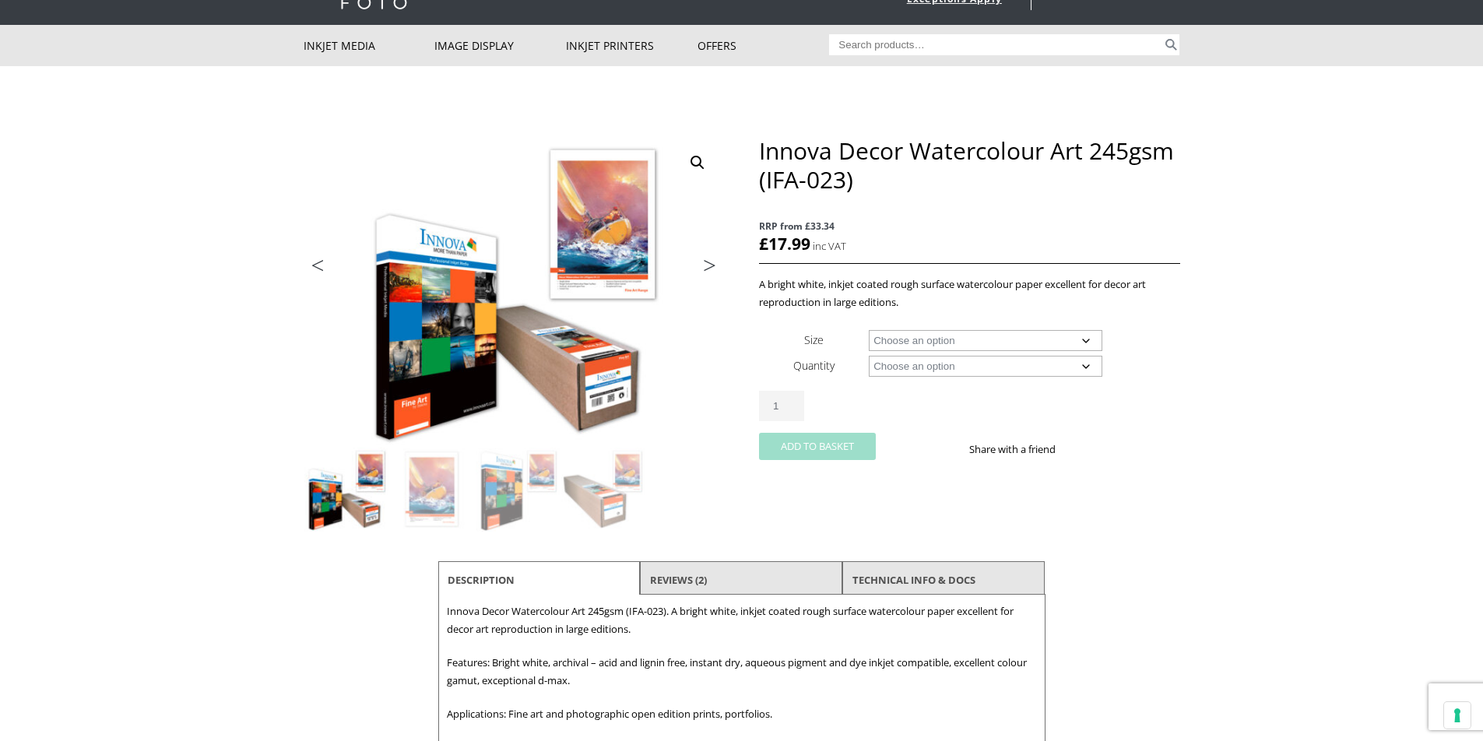
scroll to position [78, 0]
click at [1084, 339] on select "Choose an option A4 Sheet A3 Sheet A3+ Sheet A2 Sheet 17" Wide Roll 24" Wide Ro…" at bounding box center [986, 341] width 234 height 21
click at [869, 331] on select "Choose an option A4 Sheet A3 Sheet A3+ Sheet A2 Sheet 17" Wide Roll 24" Wide Ro…" at bounding box center [986, 341] width 234 height 21
select select "a4-sheet"
click at [1085, 364] on select "Choose an option 25 Sheets" at bounding box center [986, 367] width 234 height 21
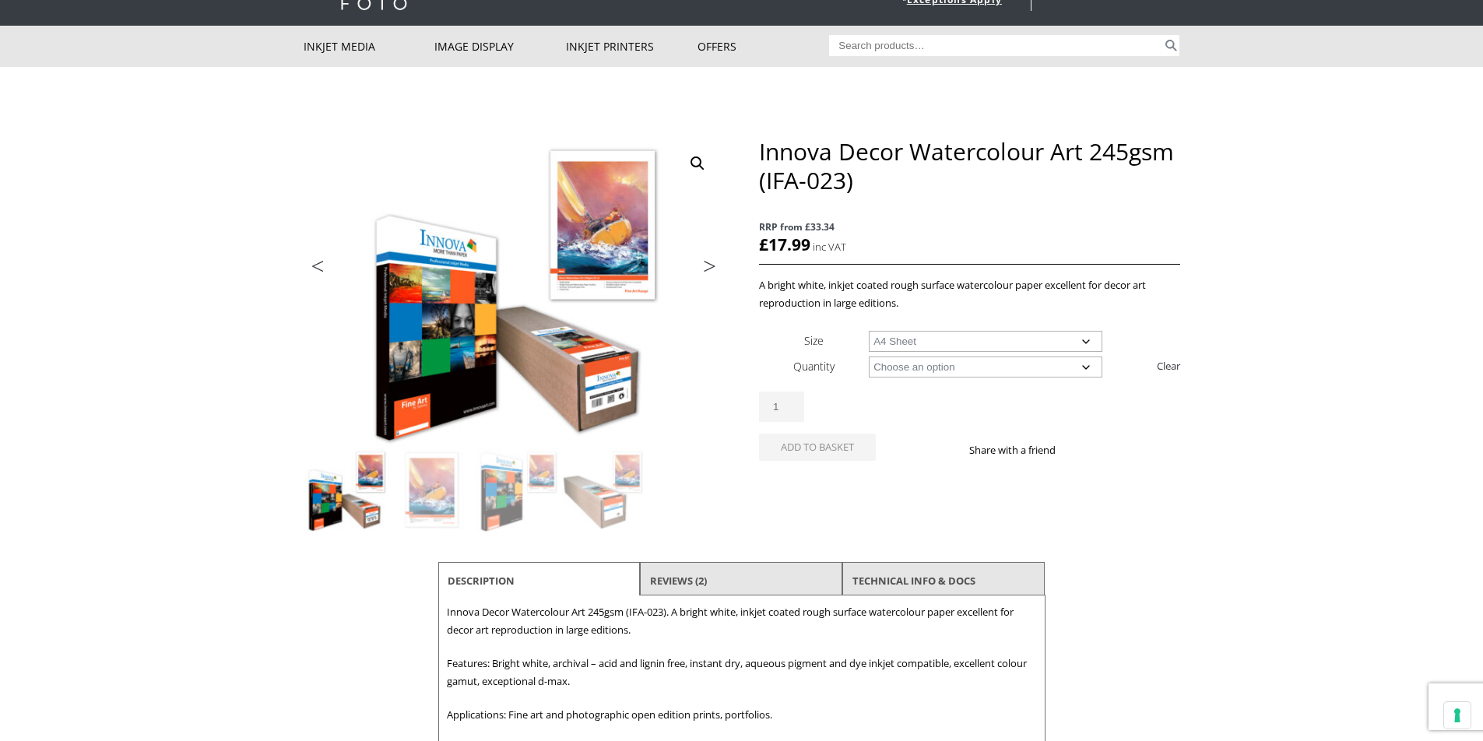
select select "25-sheets"
click at [869, 357] on select "Choose an option 25 Sheets" at bounding box center [986, 367] width 234 height 21
select select "a4-sheet"
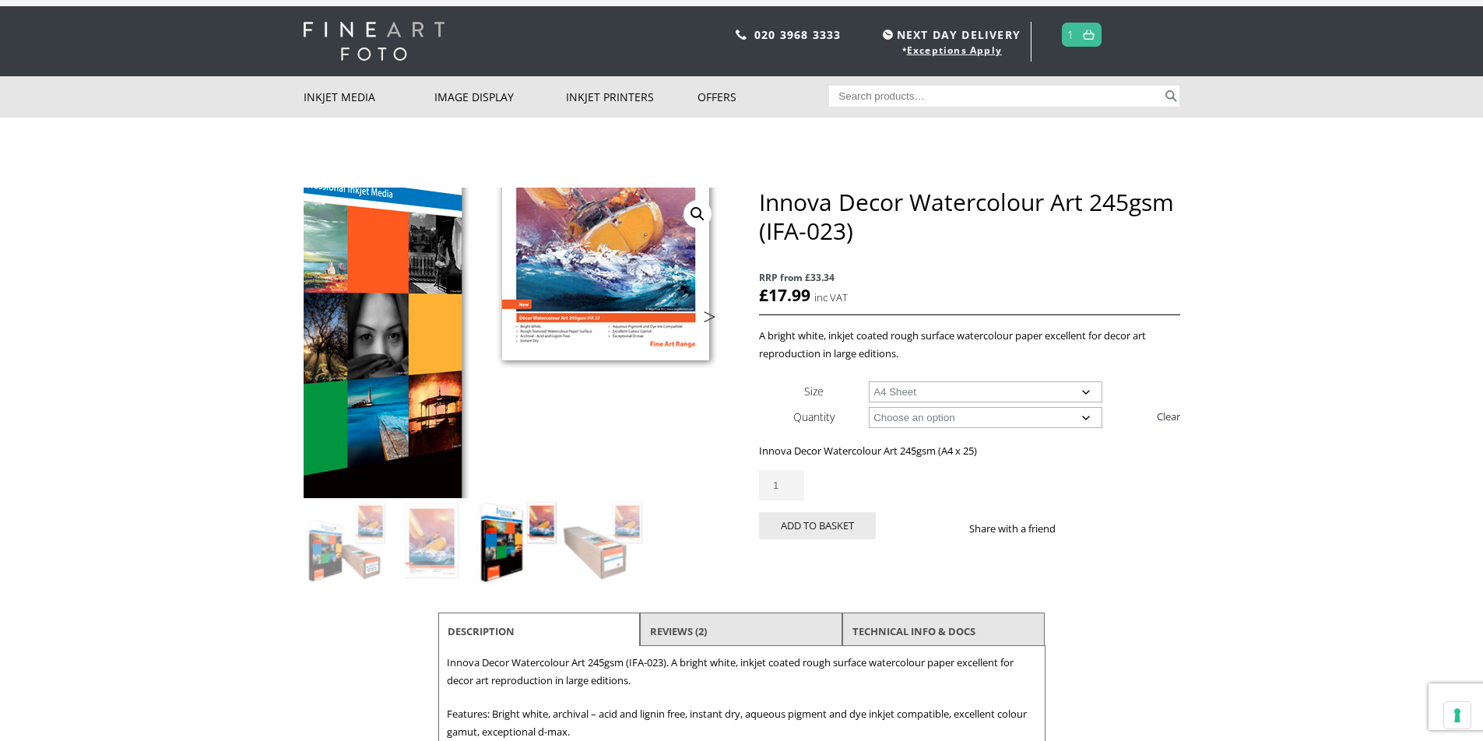
scroll to position [0, 0]
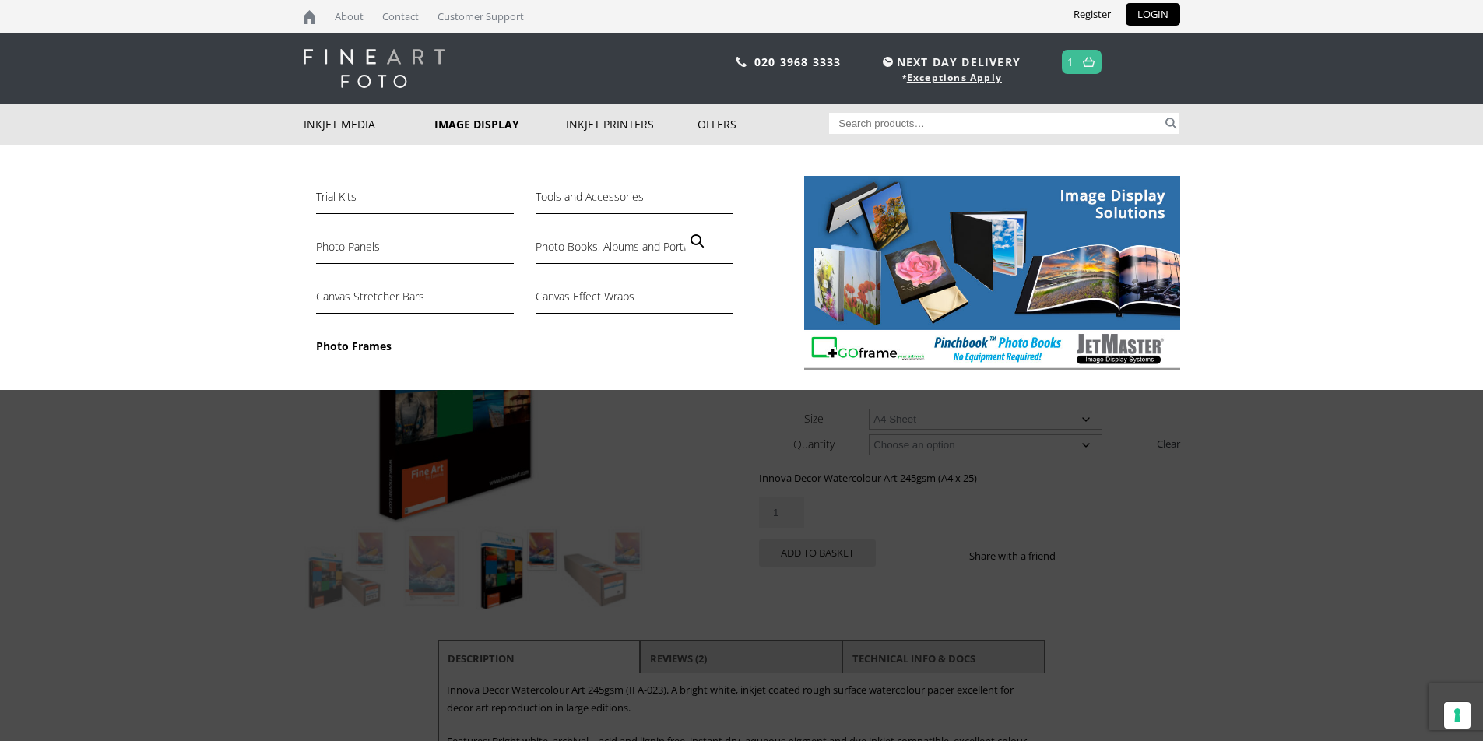
click at [362, 346] on link "Photo Frames" at bounding box center [414, 350] width 197 height 26
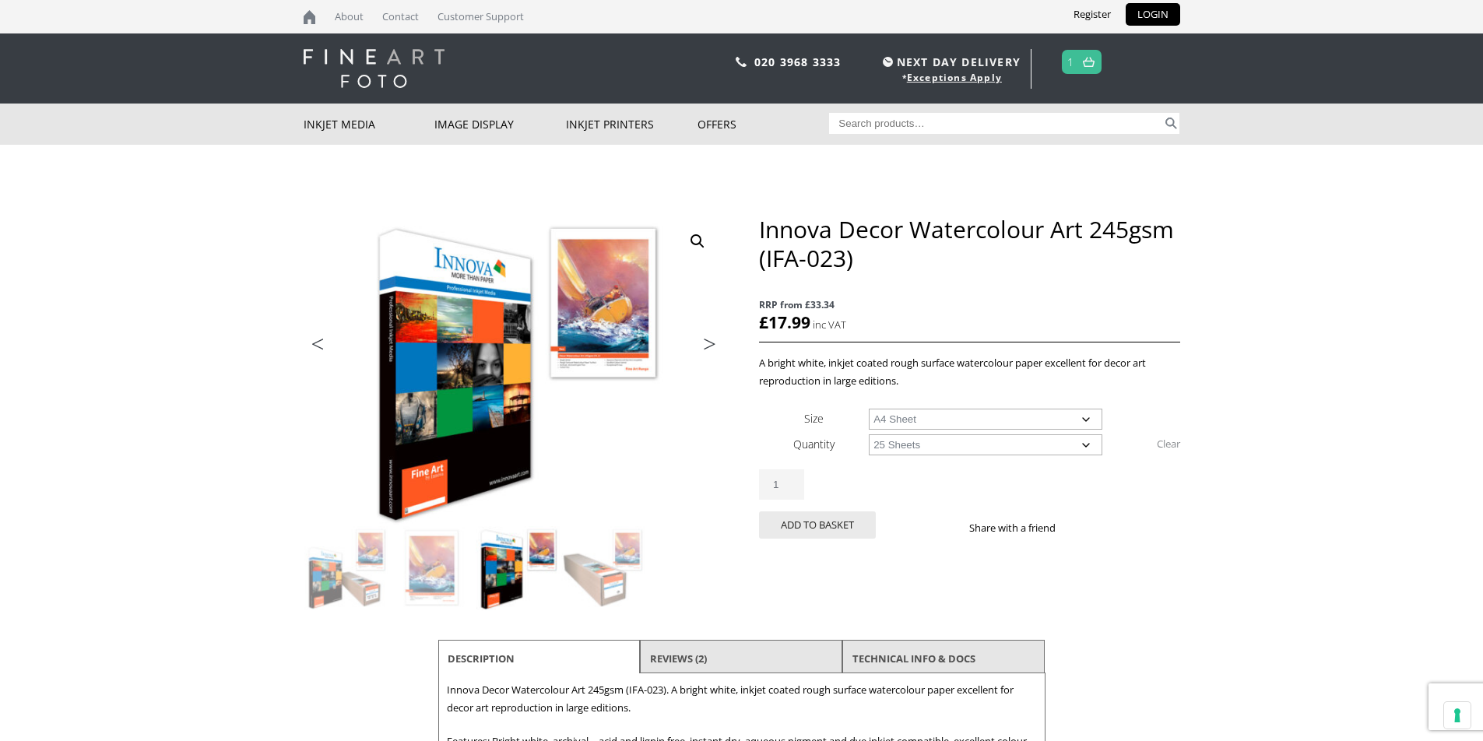
select select "a4-sheet"
select select "25-sheets"
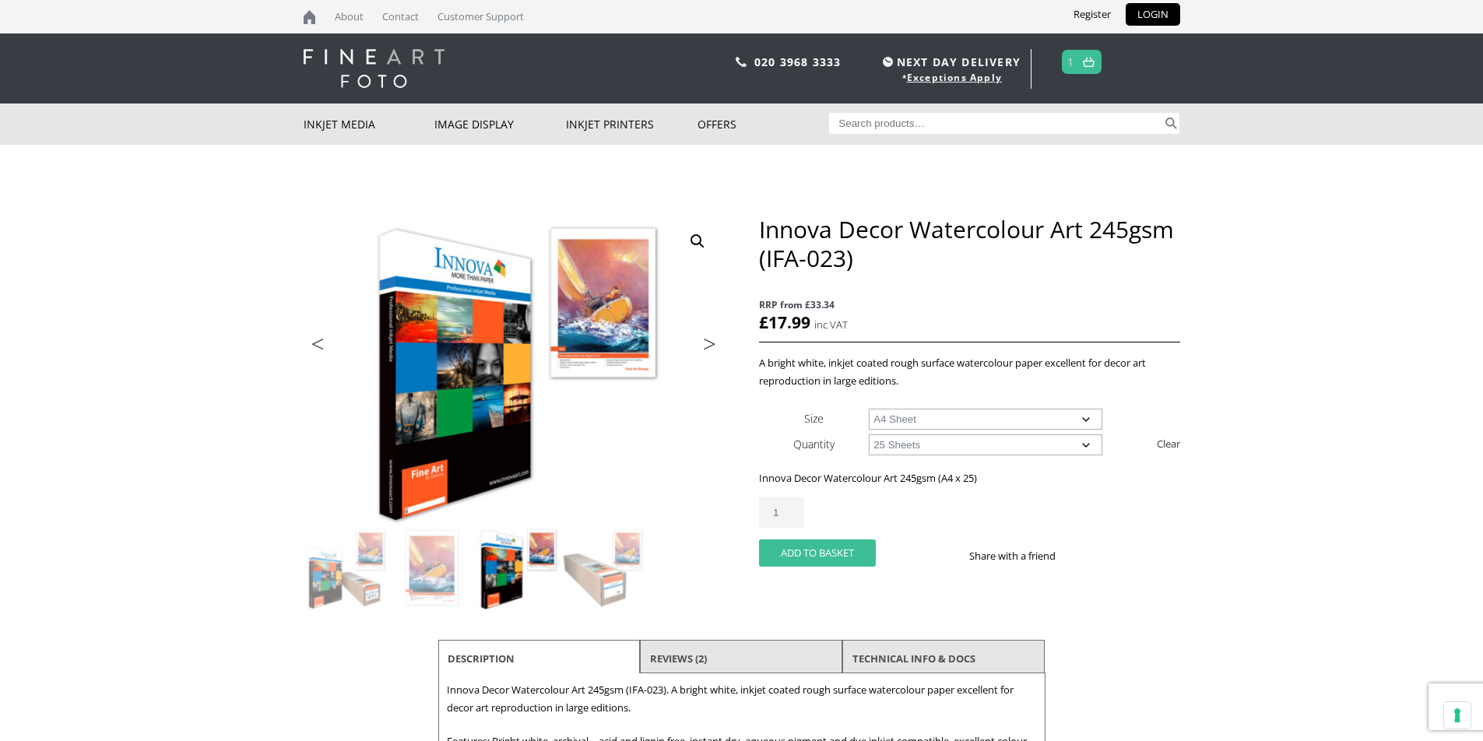
click at [829, 551] on button "Add to basket" at bounding box center [817, 552] width 117 height 27
